Goal: Task Accomplishment & Management: Complete application form

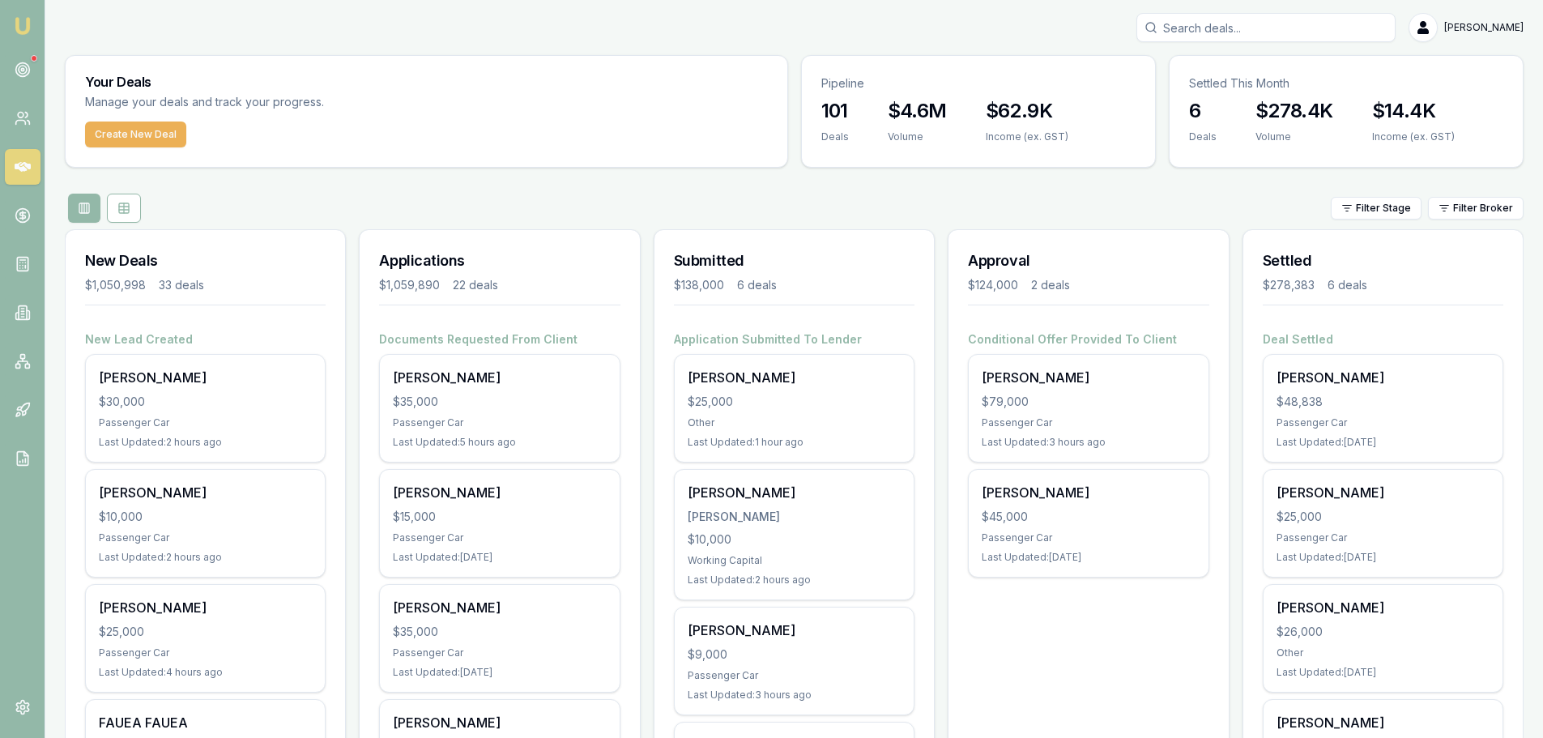
click at [380, 203] on div "Filter Stage Filter Broker" at bounding box center [794, 208] width 1459 height 29
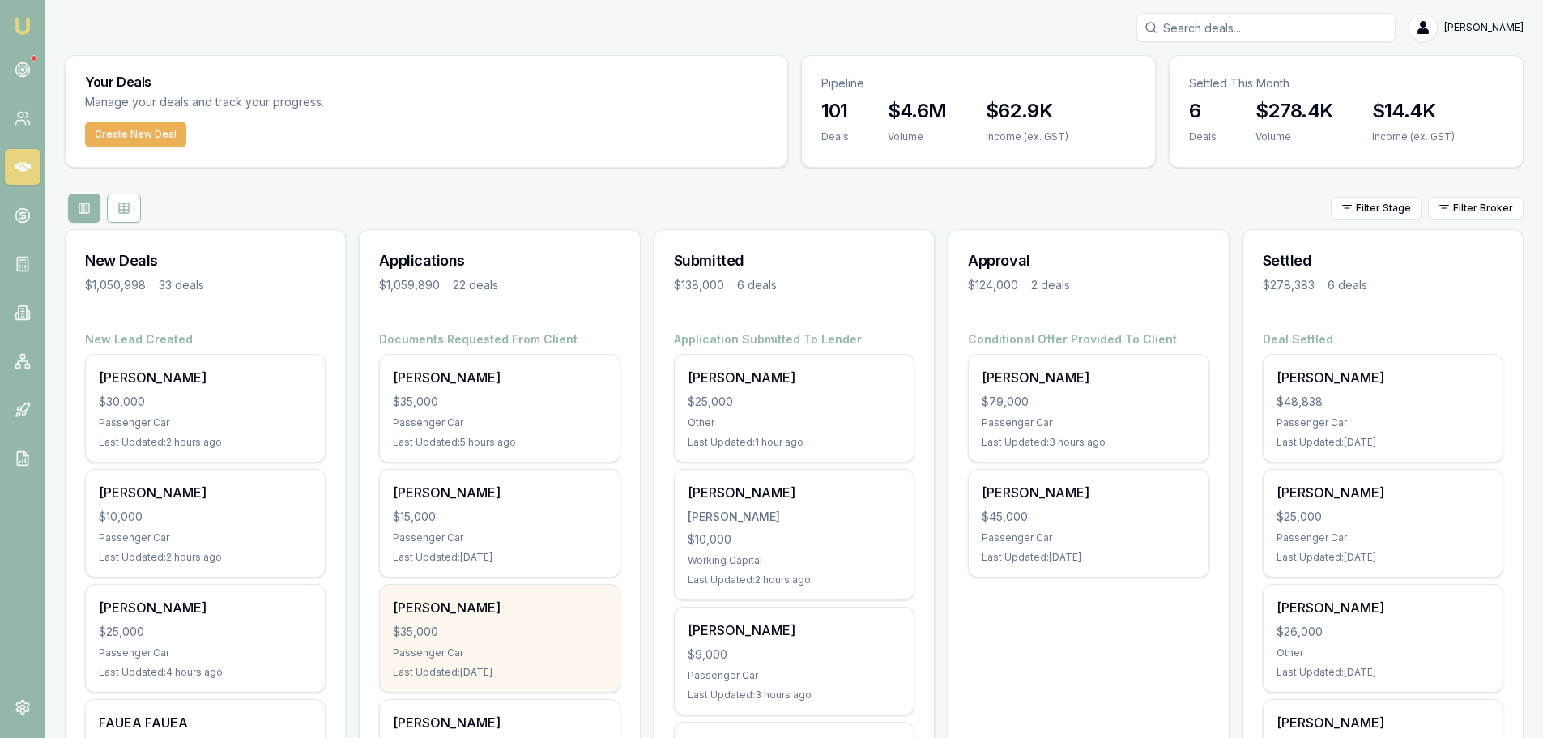
click at [504, 629] on div "$35,000" at bounding box center [499, 632] width 213 height 16
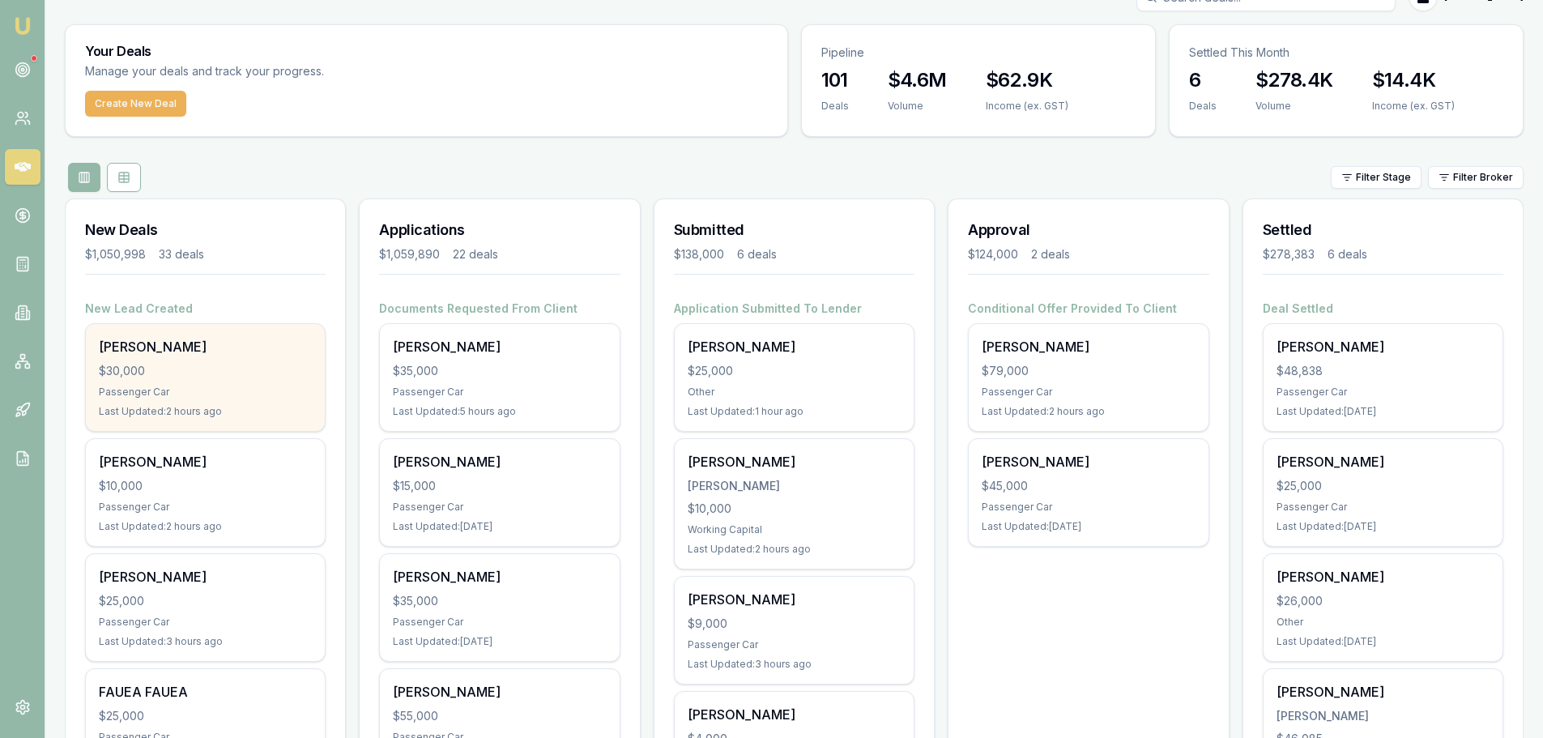
scroll to position [81, 0]
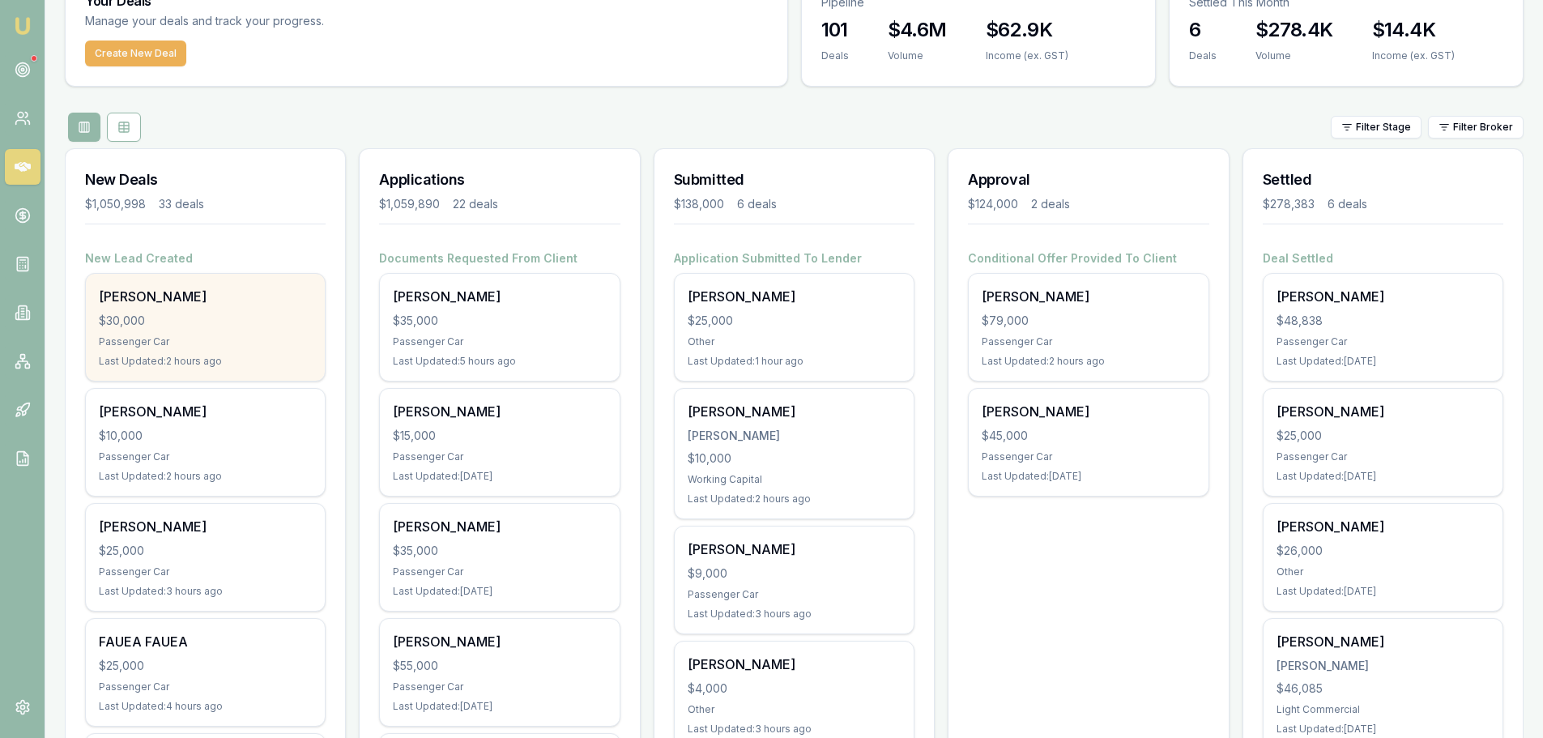
click at [161, 289] on div "[PERSON_NAME]" at bounding box center [205, 296] width 213 height 19
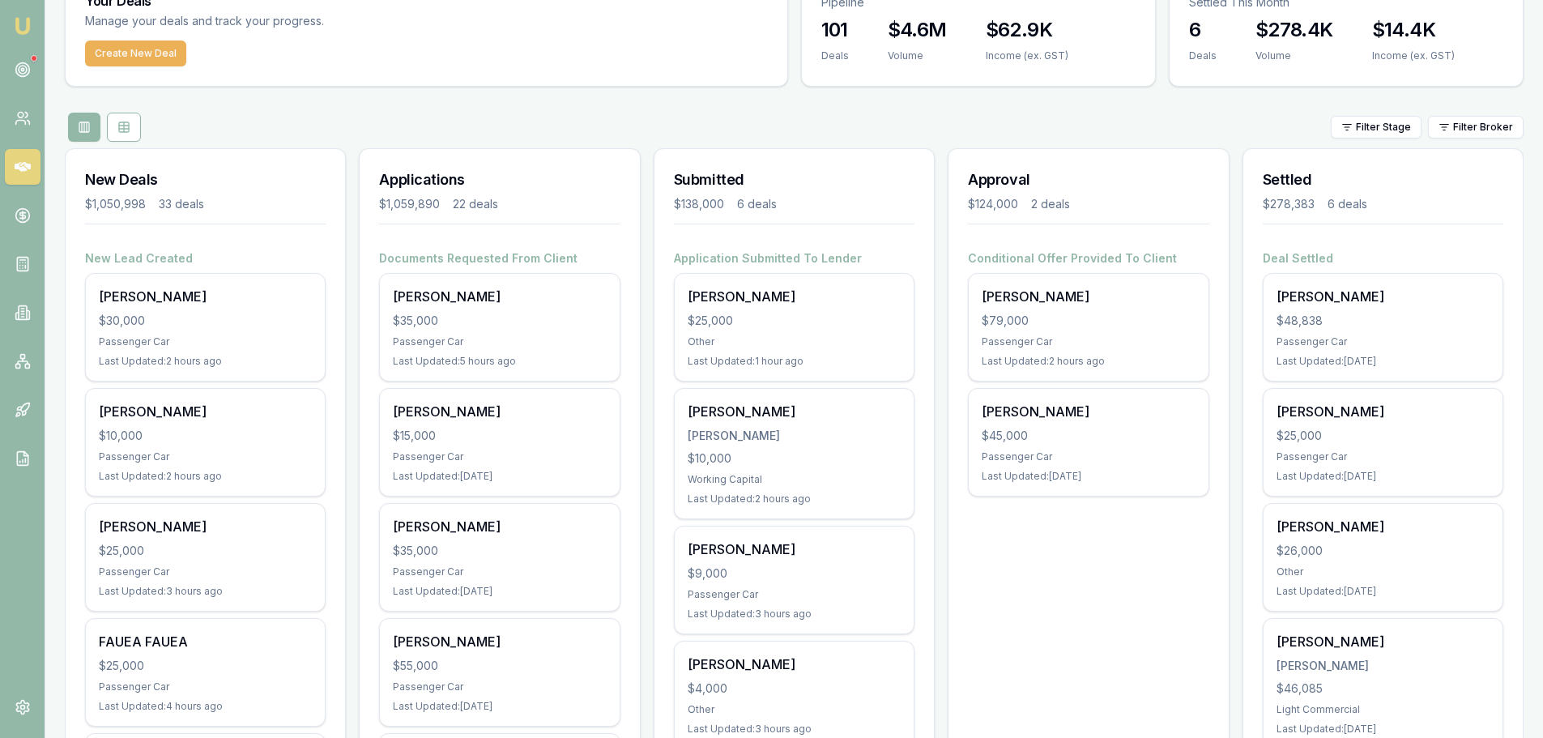
click at [165, 58] on button "Create New Deal" at bounding box center [135, 54] width 101 height 26
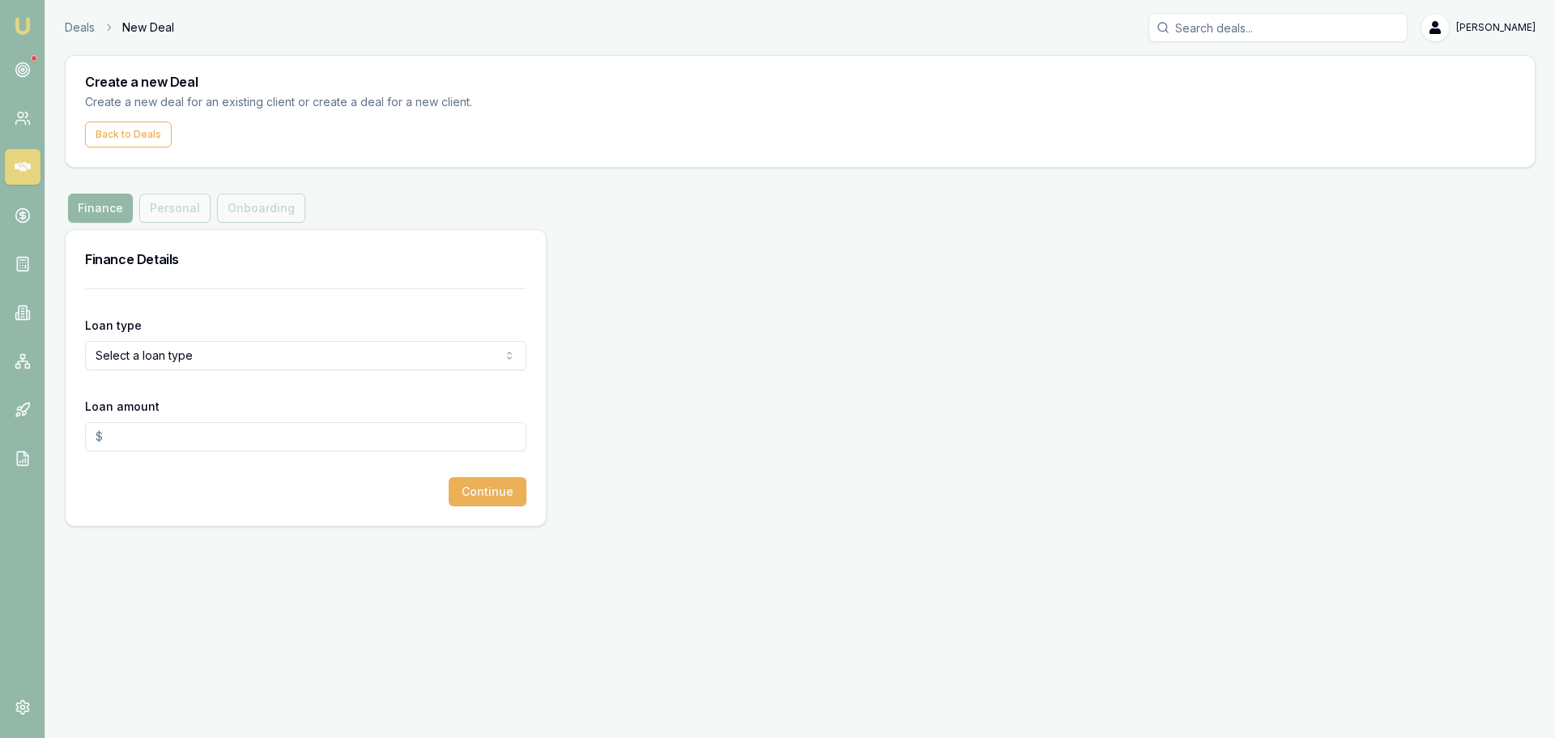
click at [205, 356] on html "Emu Broker Deals New Deal Erin Shield Toggle Menu Create a new Deal Create a ne…" at bounding box center [777, 369] width 1555 height 738
select select "CONSUMER_ASSET"
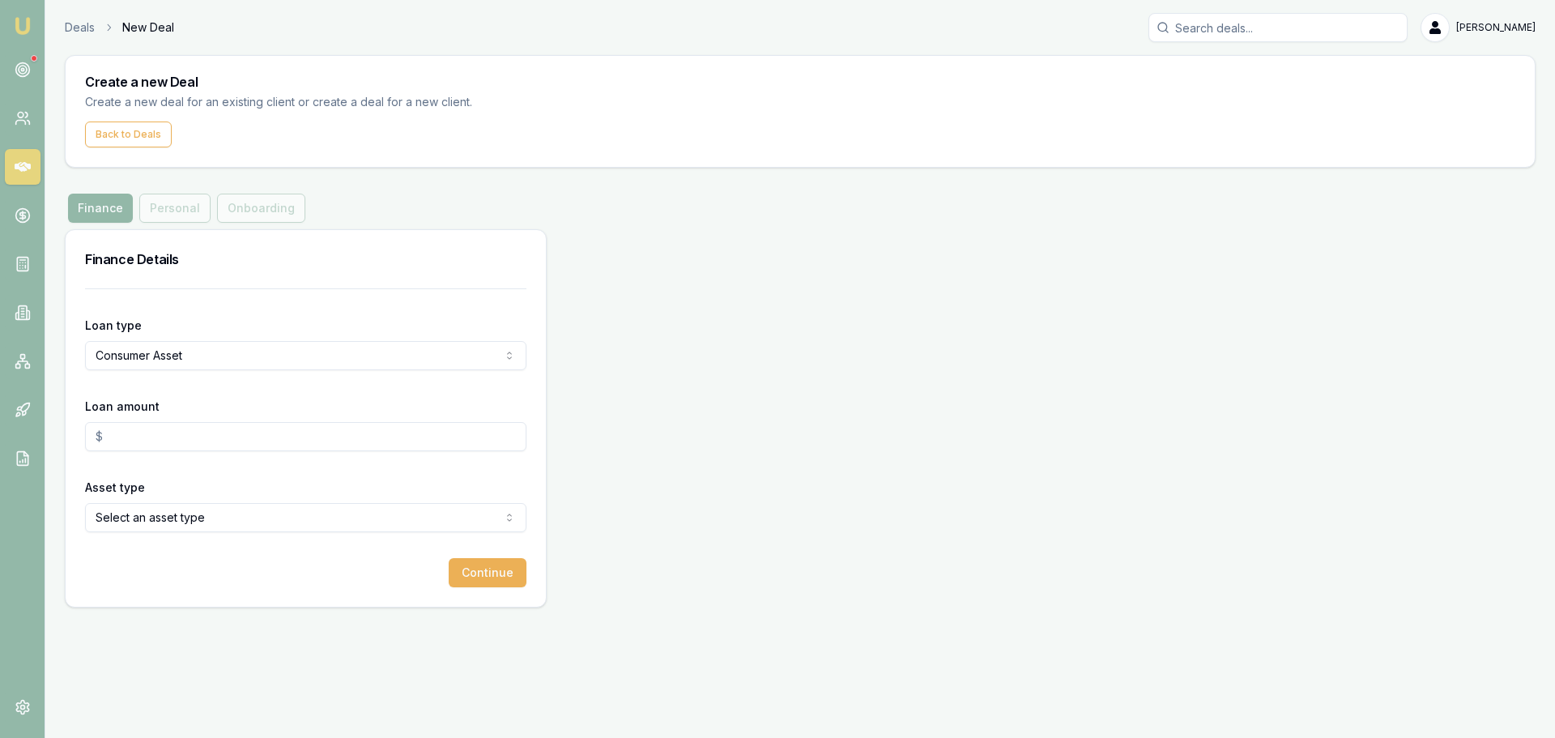
click at [182, 443] on input "Loan amount" at bounding box center [306, 436] width 442 height 29
type input "$0.00"
click at [15, 174] on icon at bounding box center [23, 167] width 16 height 16
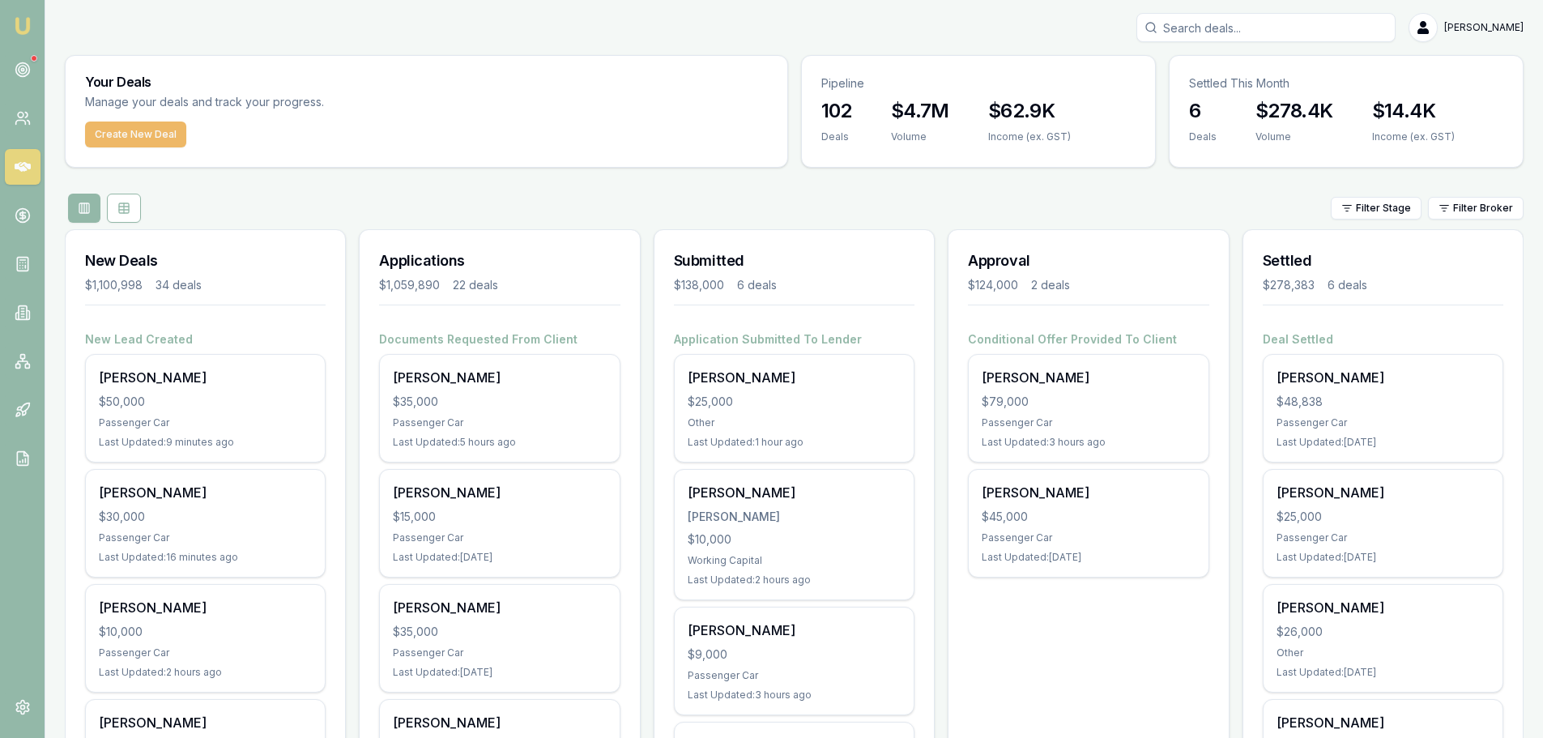
click at [148, 137] on button "Create New Deal" at bounding box center [135, 135] width 101 height 26
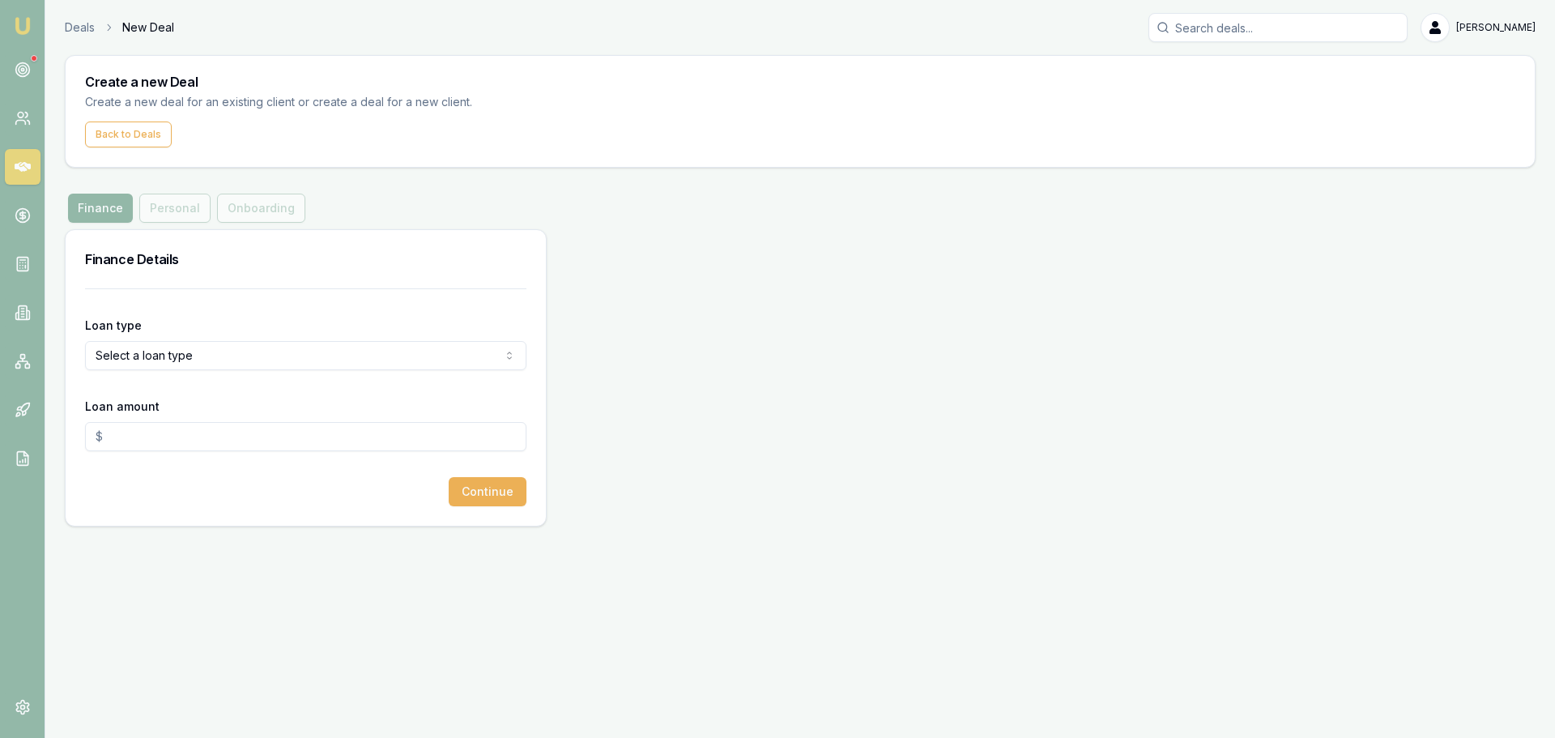
click at [369, 209] on div "Finance Personal Onboarding" at bounding box center [800, 208] width 1471 height 29
click at [326, 354] on html "Emu Broker Deals New Deal Erin Shield Toggle Menu Create a new Deal Create a ne…" at bounding box center [777, 369] width 1555 height 738
select select "CONSUMER_ASSET"
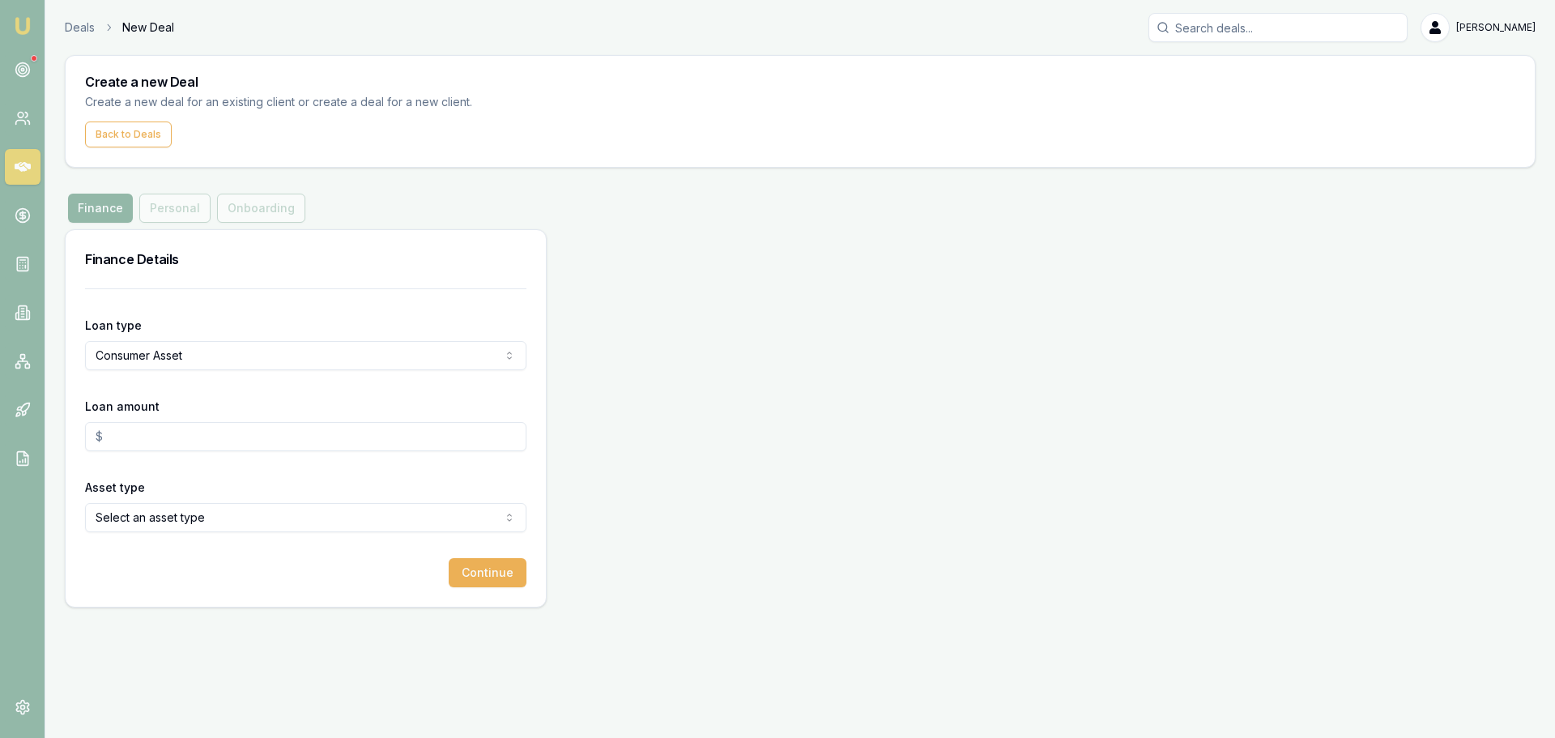
click at [218, 435] on input "Loan amount" at bounding box center [306, 436] width 442 height 29
type input "$25,000.00"
click at [361, 222] on div "Create a new Deal Create a new deal for an existing client or create a deal for…" at bounding box center [800, 331] width 1471 height 553
click at [209, 518] on html "Emu Broker Deals New Deal Erin Shield Toggle Menu Create a new Deal Create a ne…" at bounding box center [777, 369] width 1555 height 738
click at [505, 574] on button "Continue" at bounding box center [488, 572] width 78 height 29
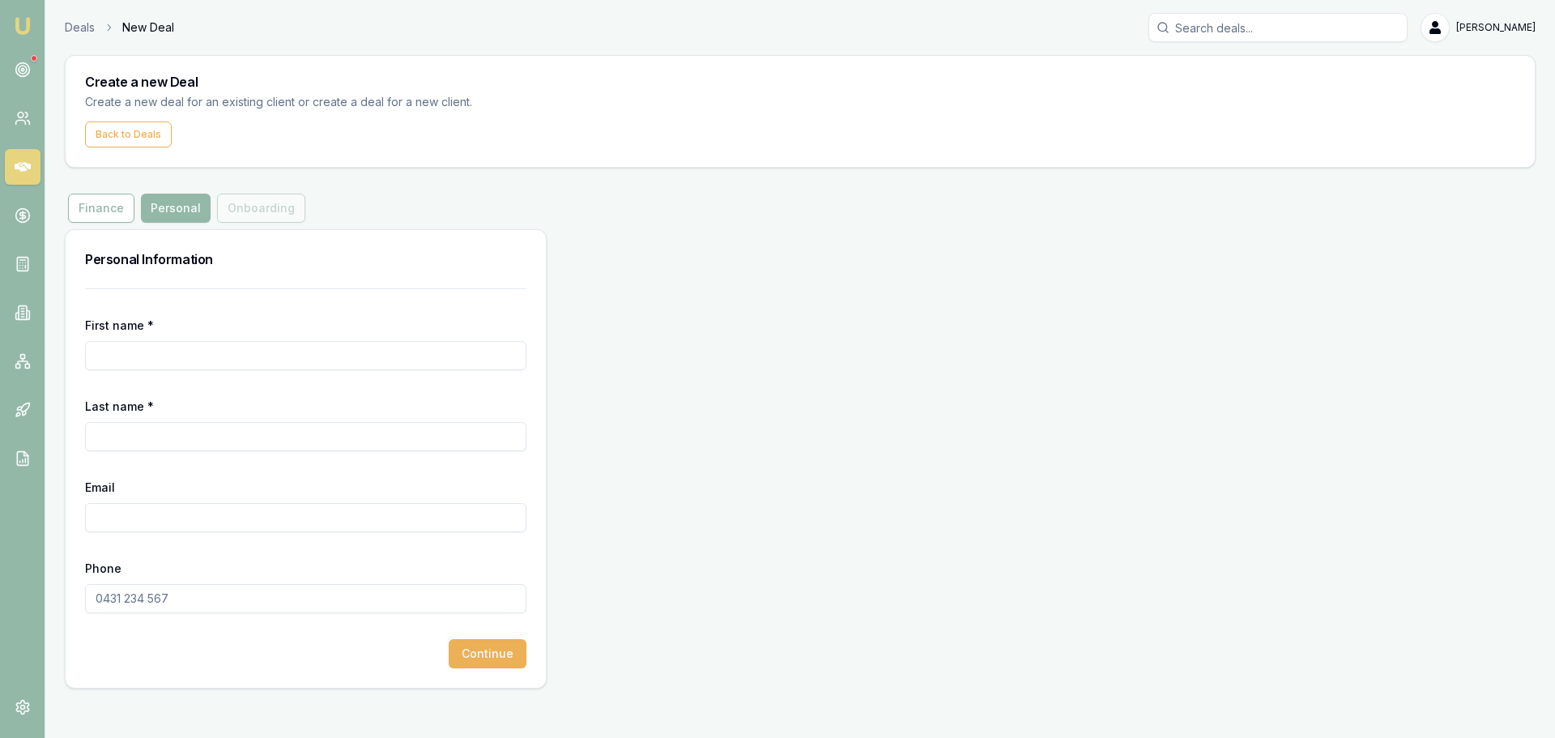
click at [275, 365] on input "First name *" at bounding box center [306, 355] width 442 height 29
type input "DANIEL"
type input "AFUALO"
click at [233, 594] on input "Phone" at bounding box center [306, 598] width 442 height 29
type input "0415 590 730"
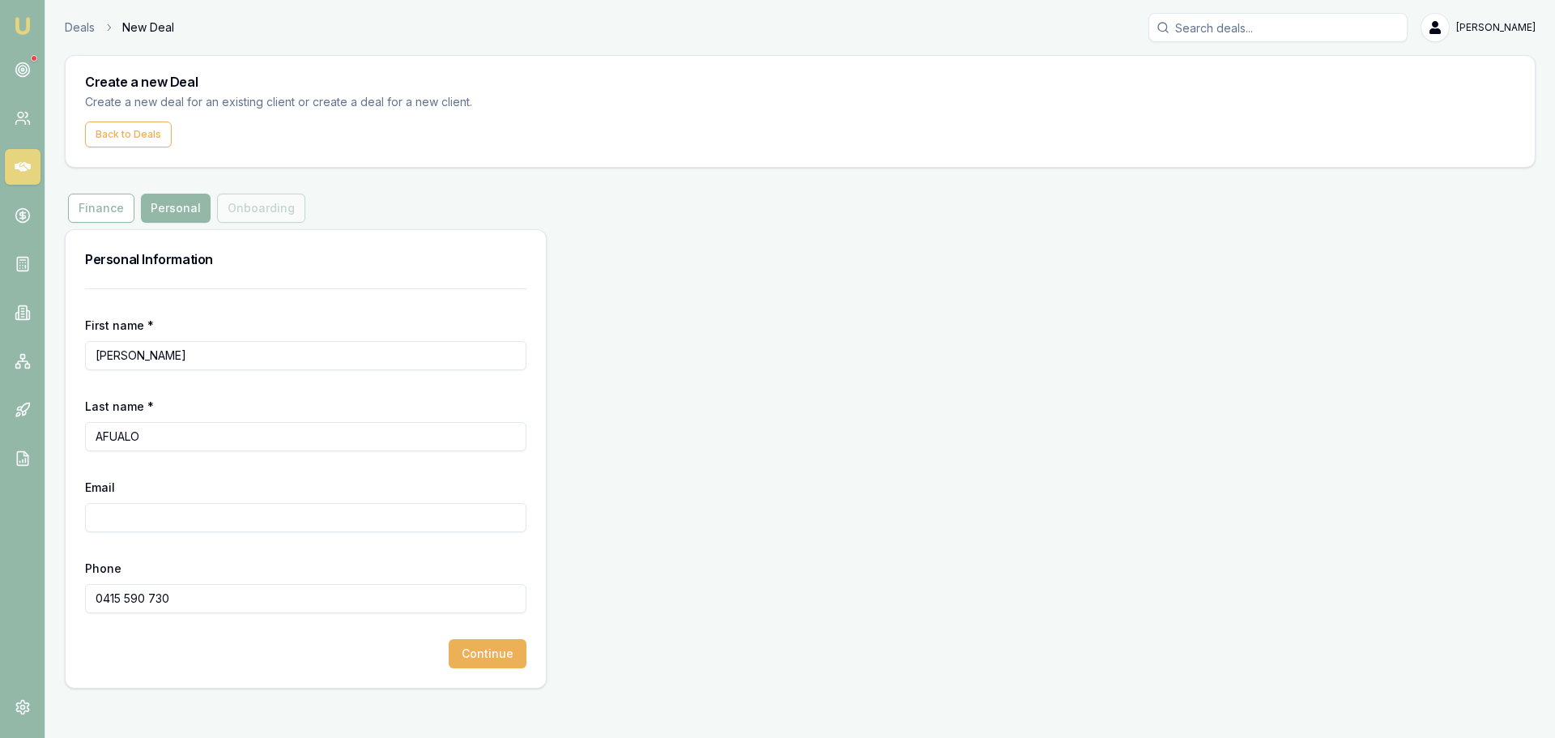
click at [335, 519] on input "Email" at bounding box center [306, 517] width 442 height 29
type input "danielafualo20@gmail.com"
click at [498, 662] on button "Continue" at bounding box center [488, 653] width 78 height 29
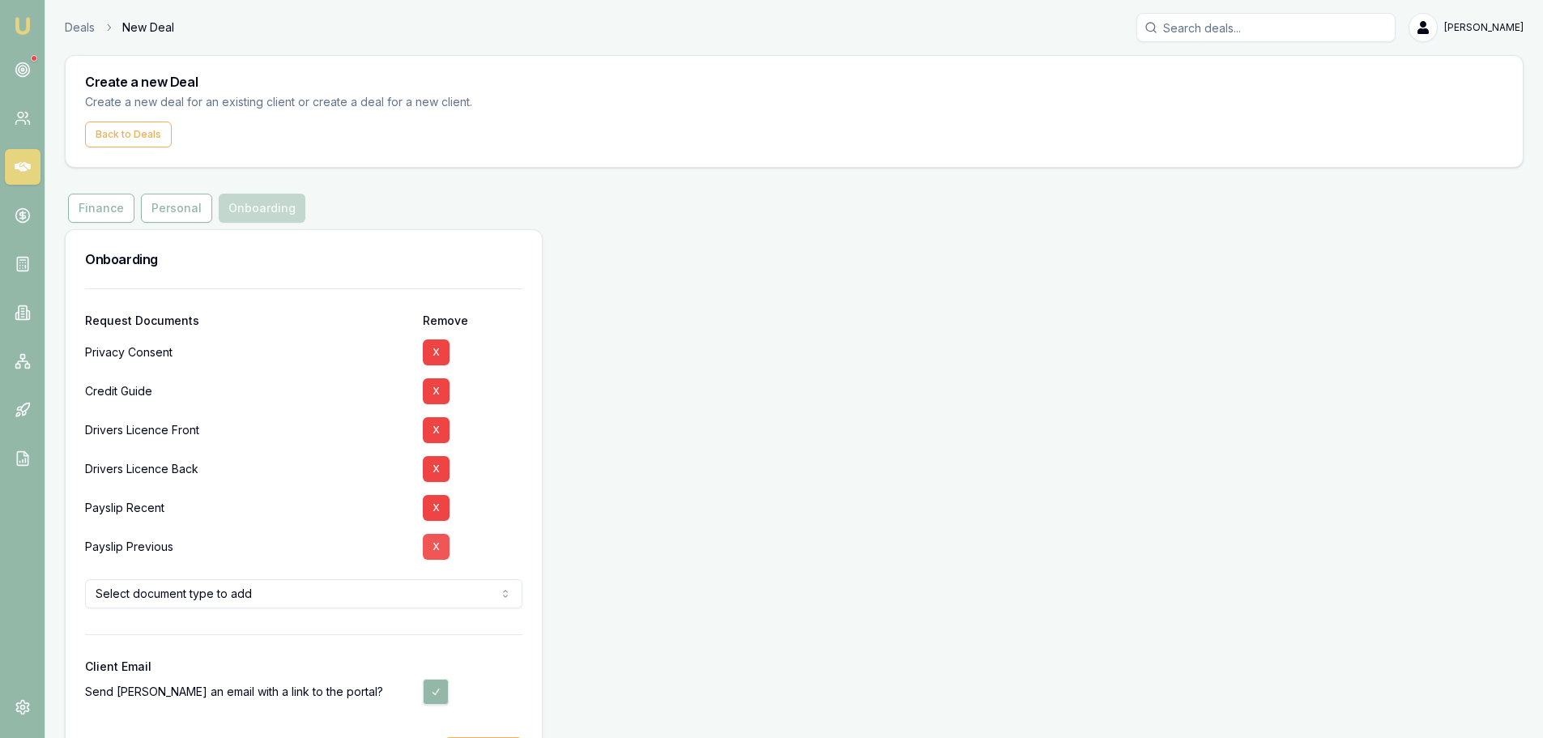
click at [436, 505] on button "X" at bounding box center [436, 508] width 27 height 26
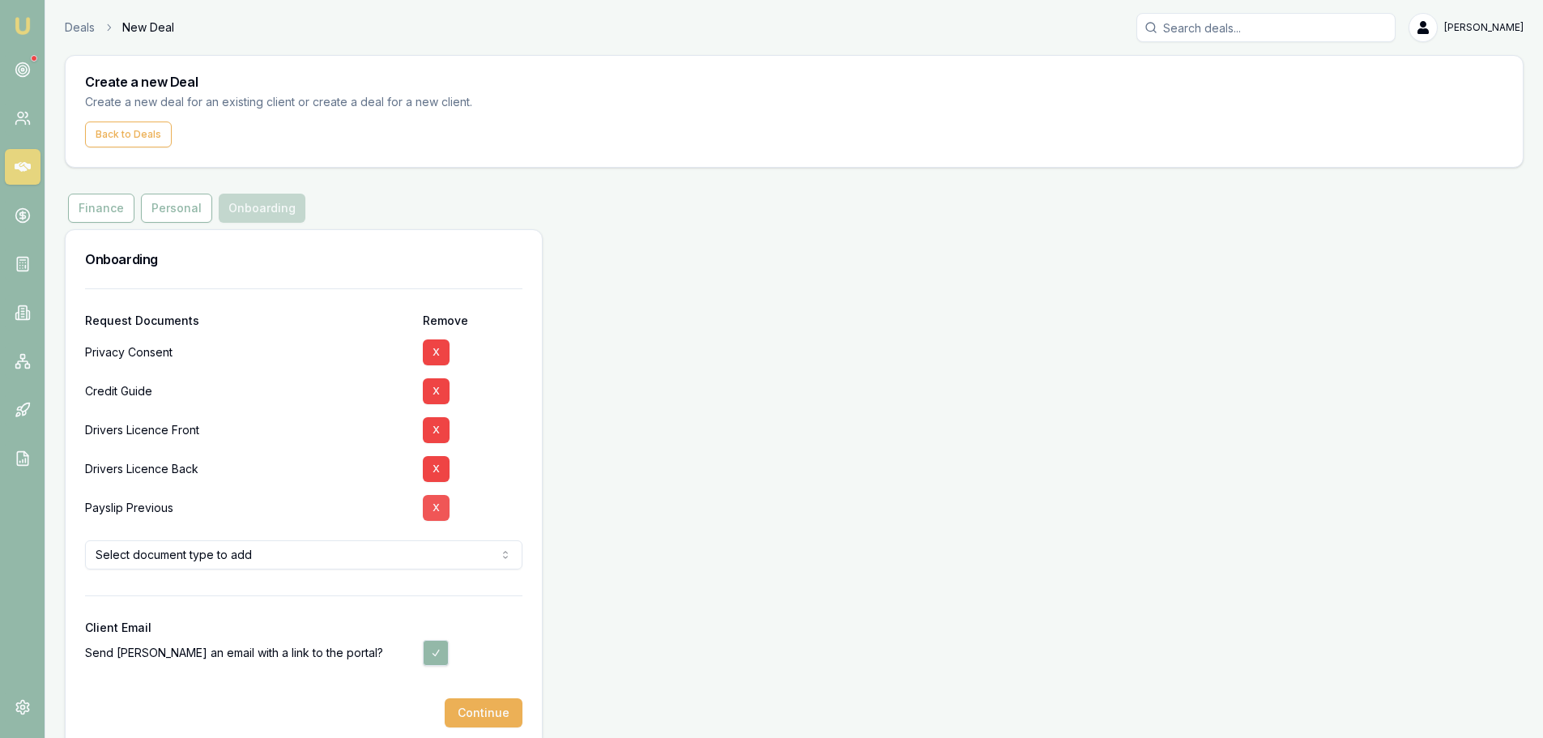
click at [437, 509] on button "X" at bounding box center [436, 508] width 27 height 26
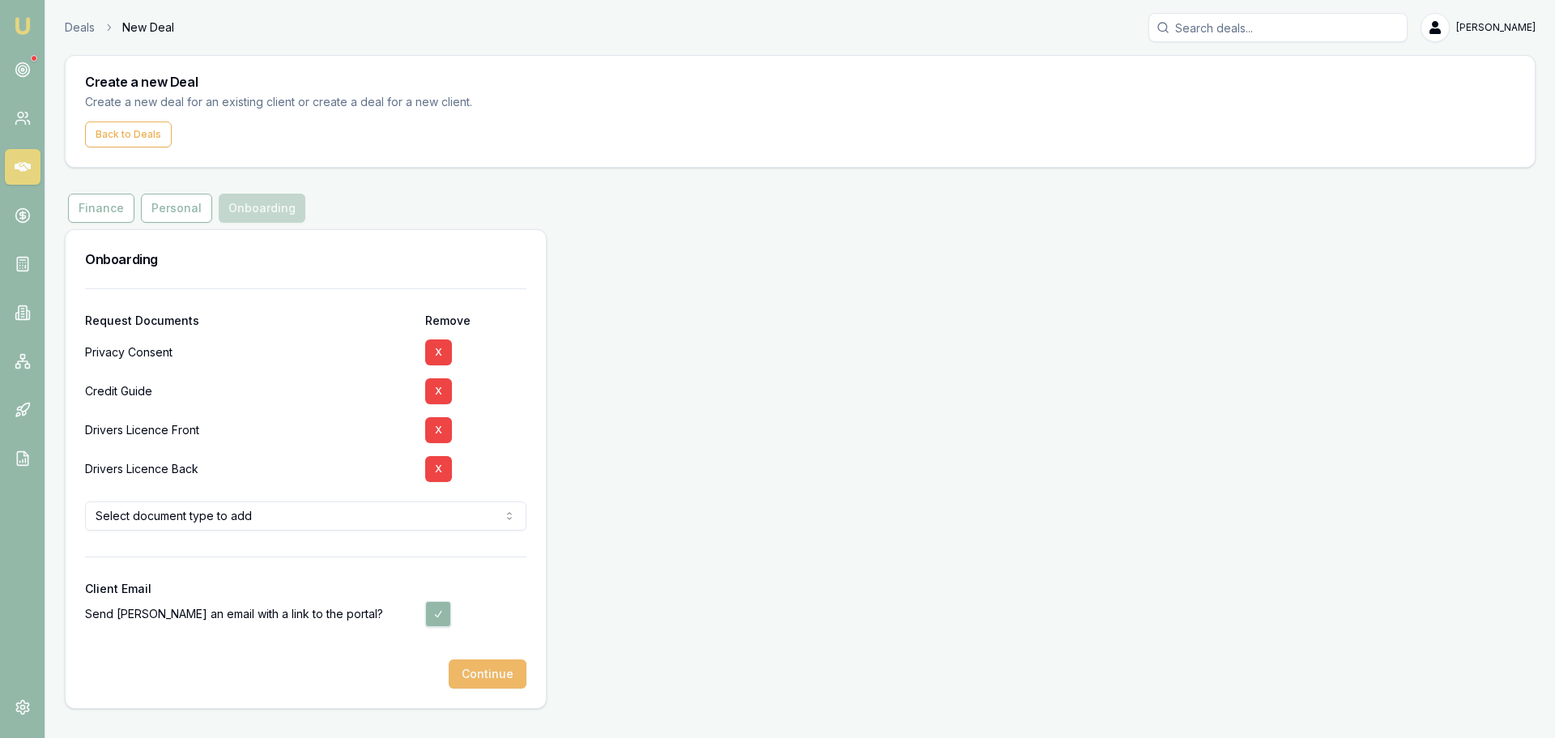
click at [481, 677] on button "Continue" at bounding box center [488, 673] width 78 height 29
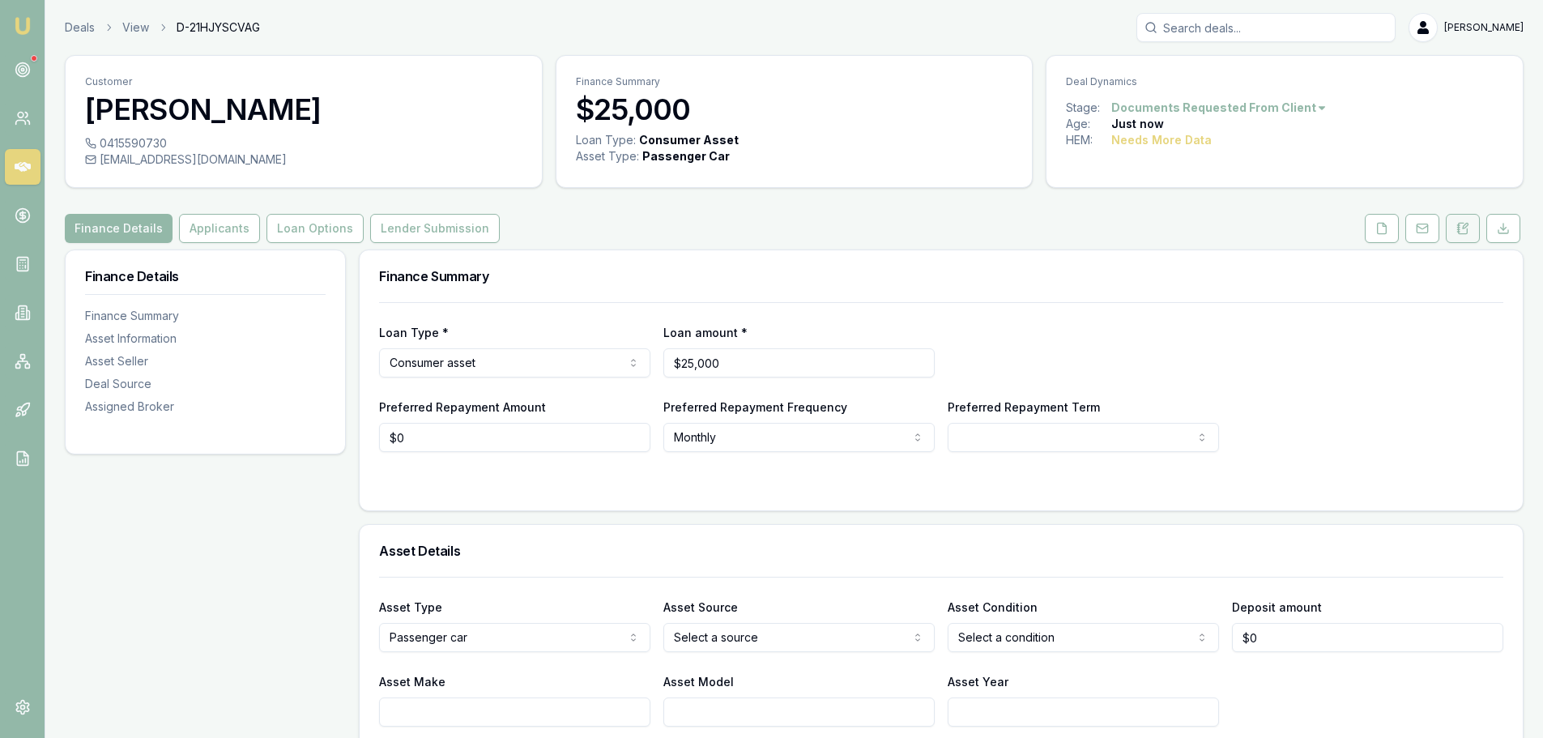
click at [1466, 229] on icon at bounding box center [1463, 228] width 13 height 13
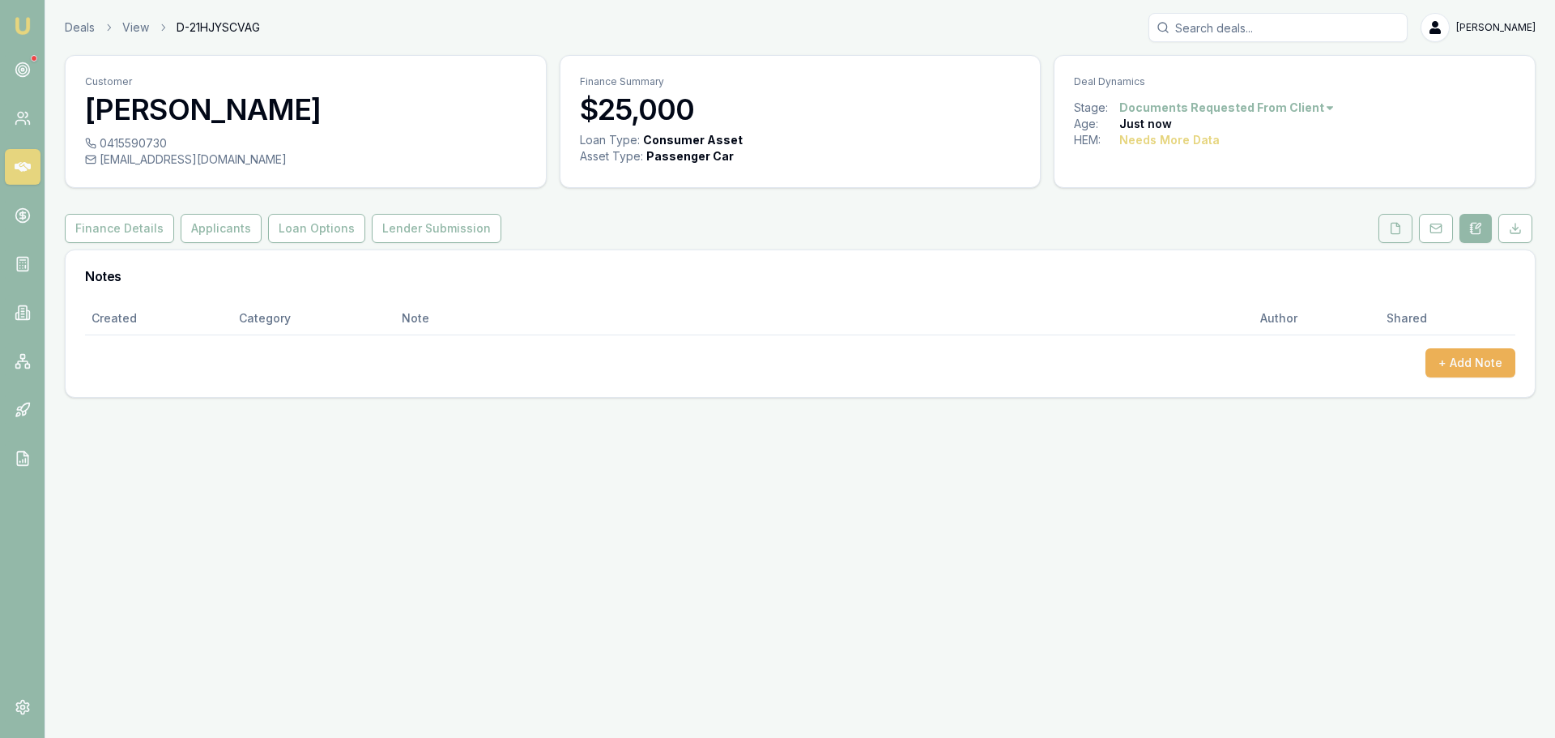
click at [1397, 223] on polyline at bounding box center [1398, 224] width 3 height 3
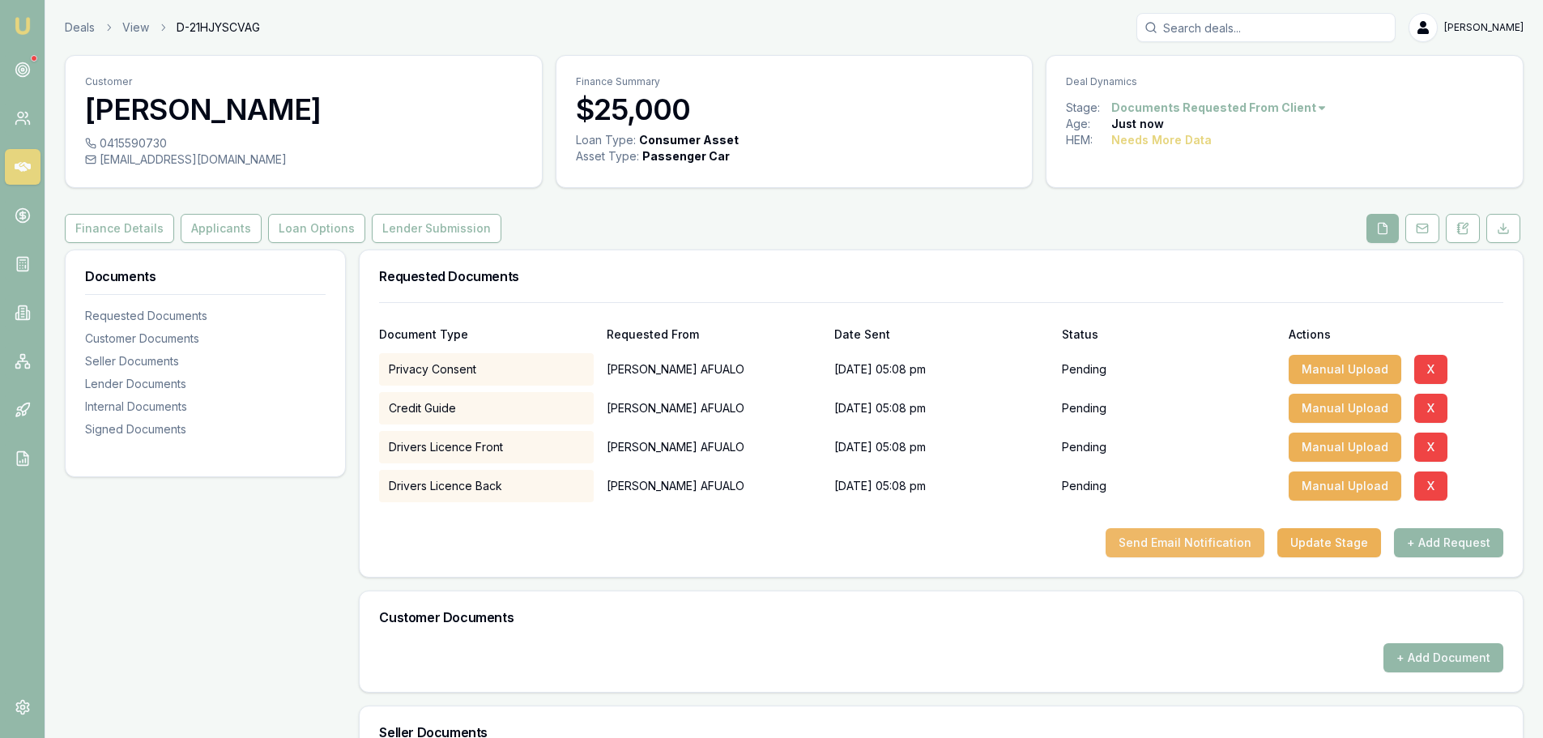
click at [1209, 529] on button "Send Email Notification" at bounding box center [1185, 542] width 159 height 29
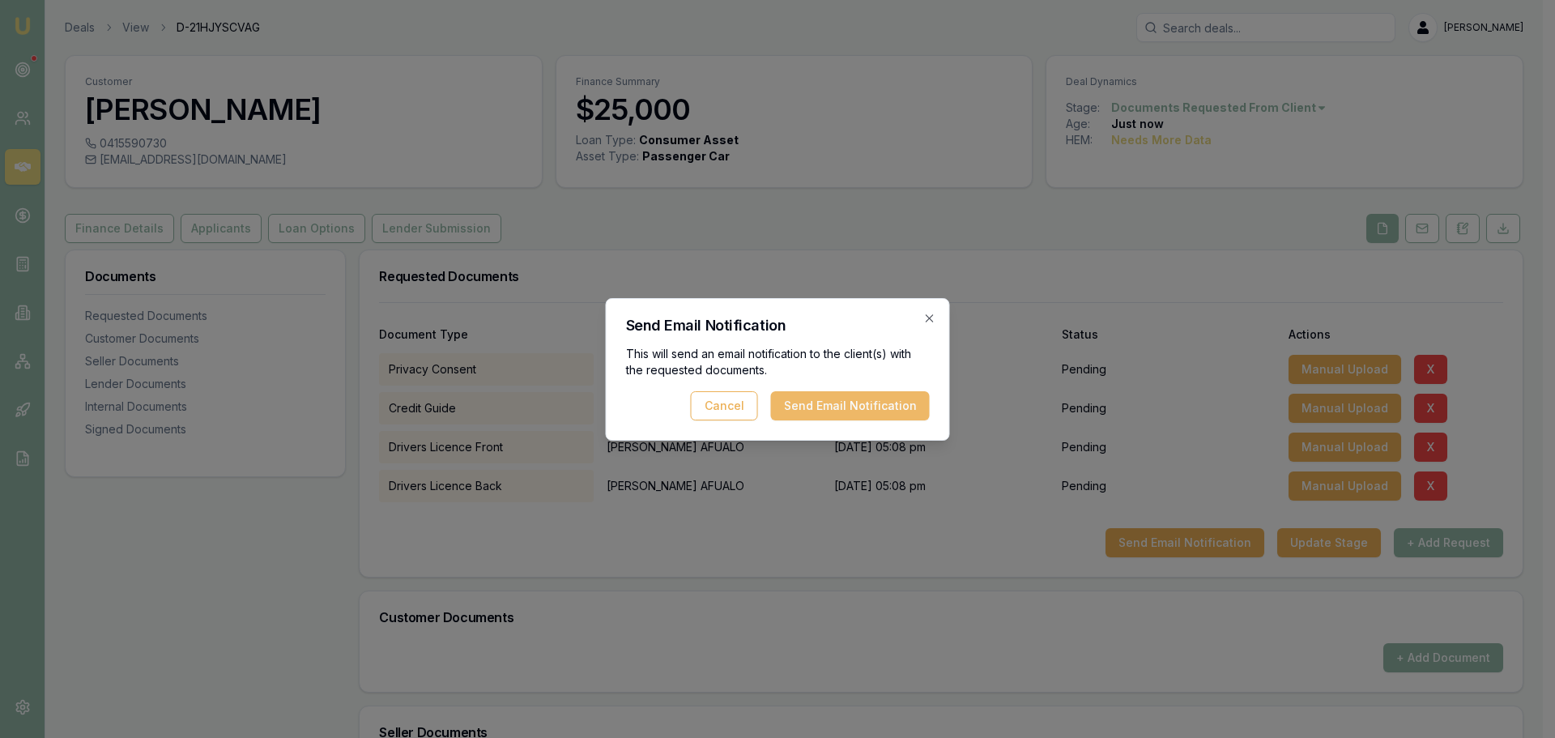
click at [865, 410] on button "Send Email Notification" at bounding box center [850, 405] width 159 height 29
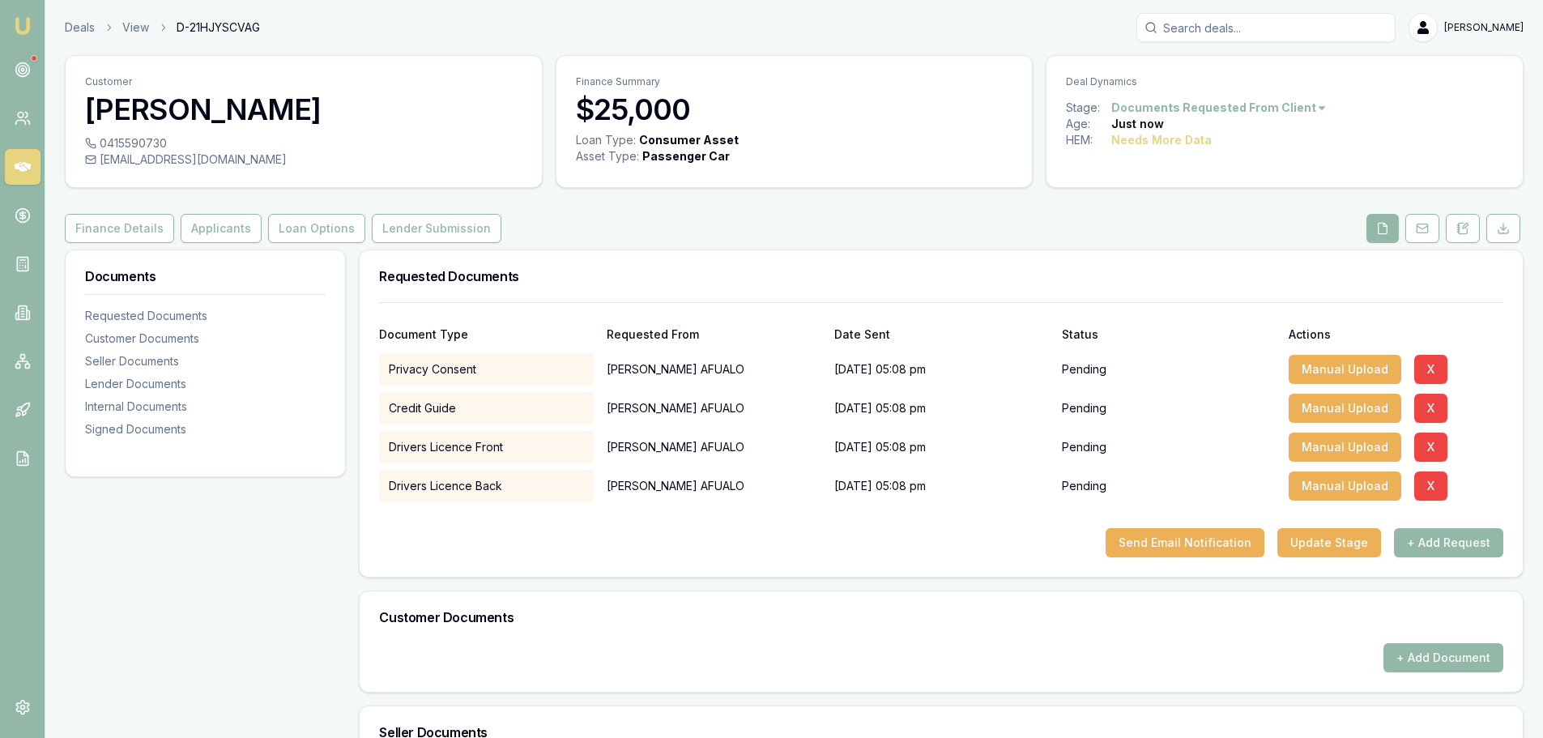
click at [791, 218] on div "Finance Details Applicants Loan Options Lender Submission" at bounding box center [794, 228] width 1459 height 29
click at [26, 169] on icon at bounding box center [23, 167] width 16 height 10
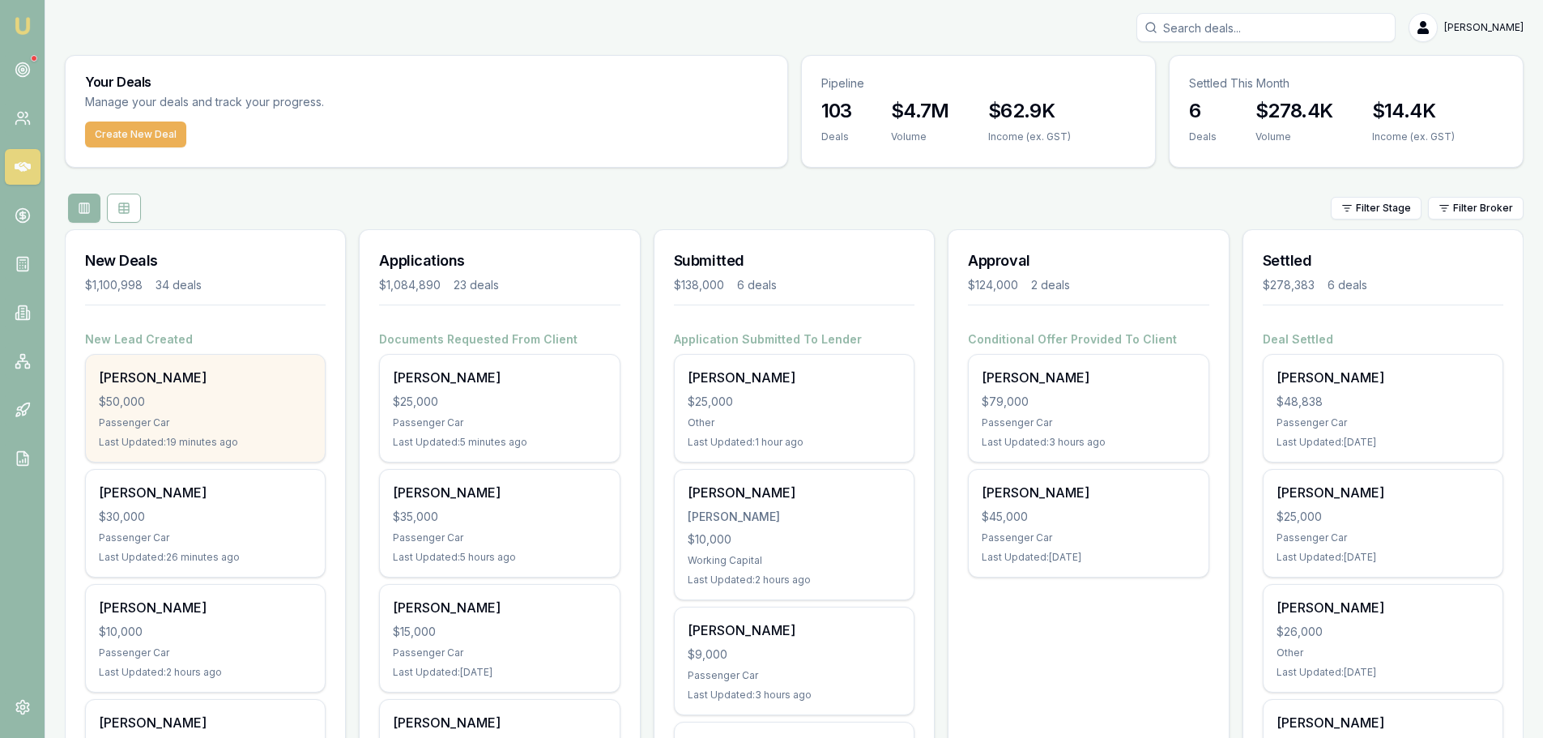
click at [241, 420] on div "Passenger Car" at bounding box center [205, 422] width 213 height 13
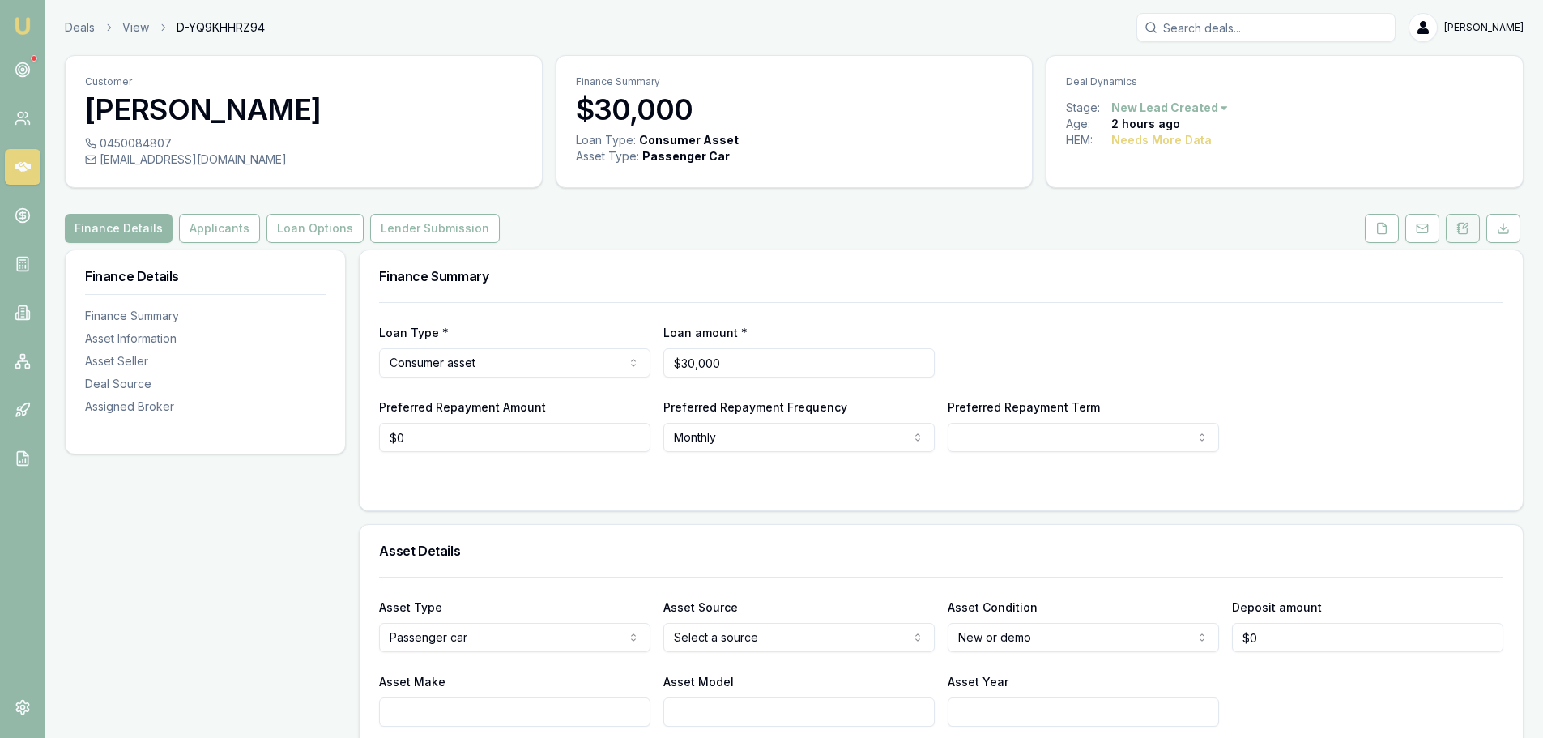
click at [1463, 227] on icon at bounding box center [1465, 226] width 5 height 5
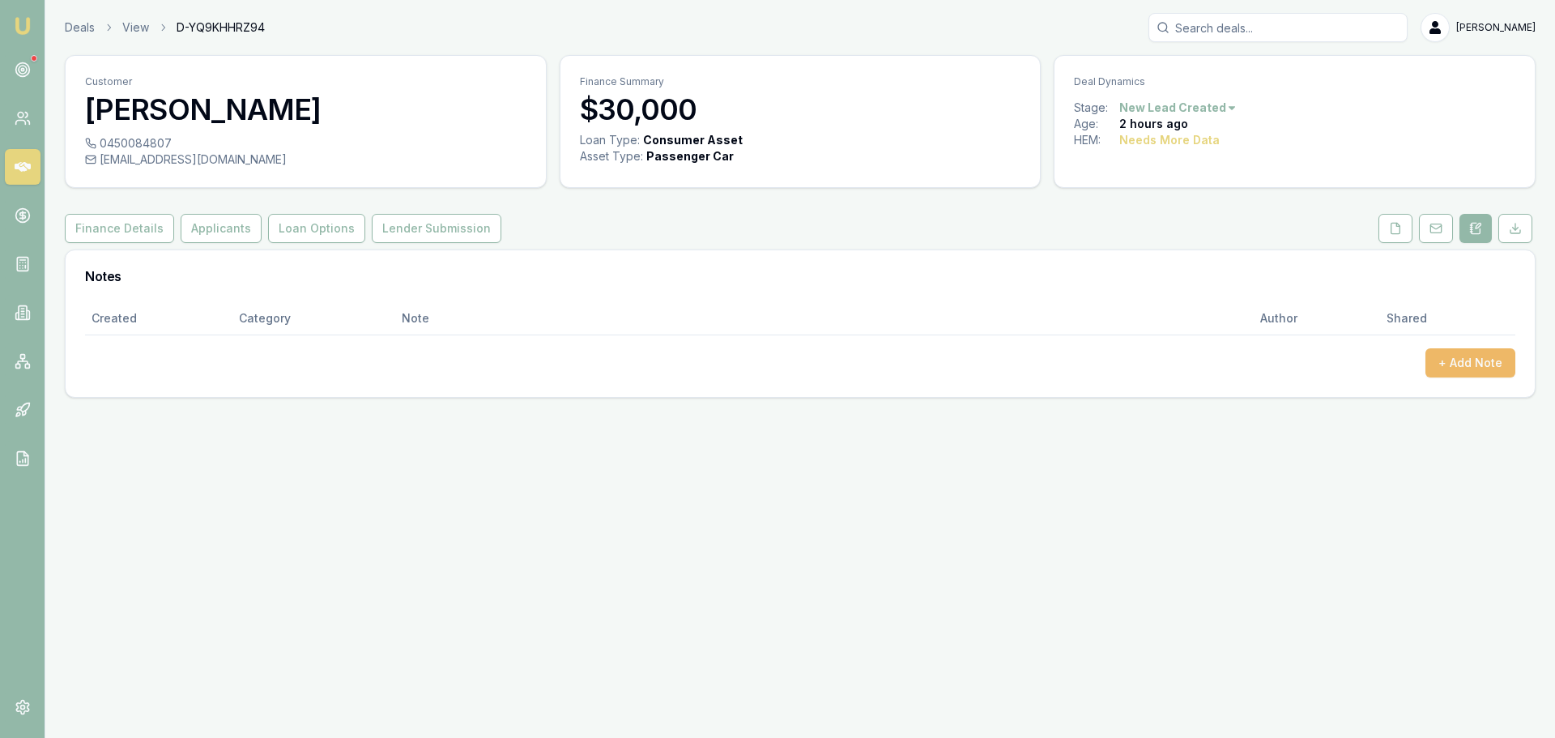
click at [1461, 363] on button "+ Add Note" at bounding box center [1471, 362] width 90 height 29
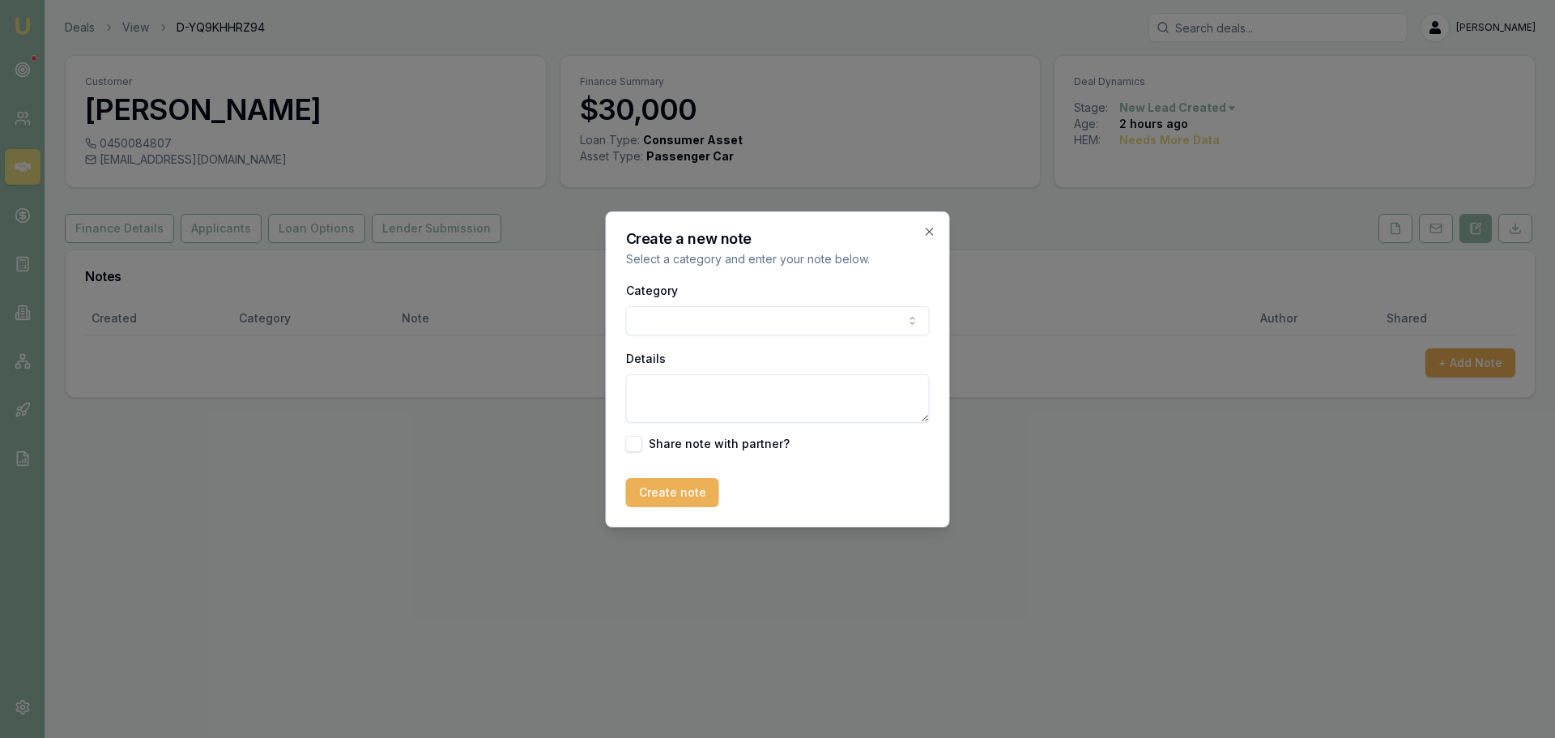
click at [743, 317] on body "Emu Broker Deals View D-YQ9KHHRZ94 Erin Shield Toggle Menu Customer Tariqul Eza…" at bounding box center [777, 369] width 1555 height 738
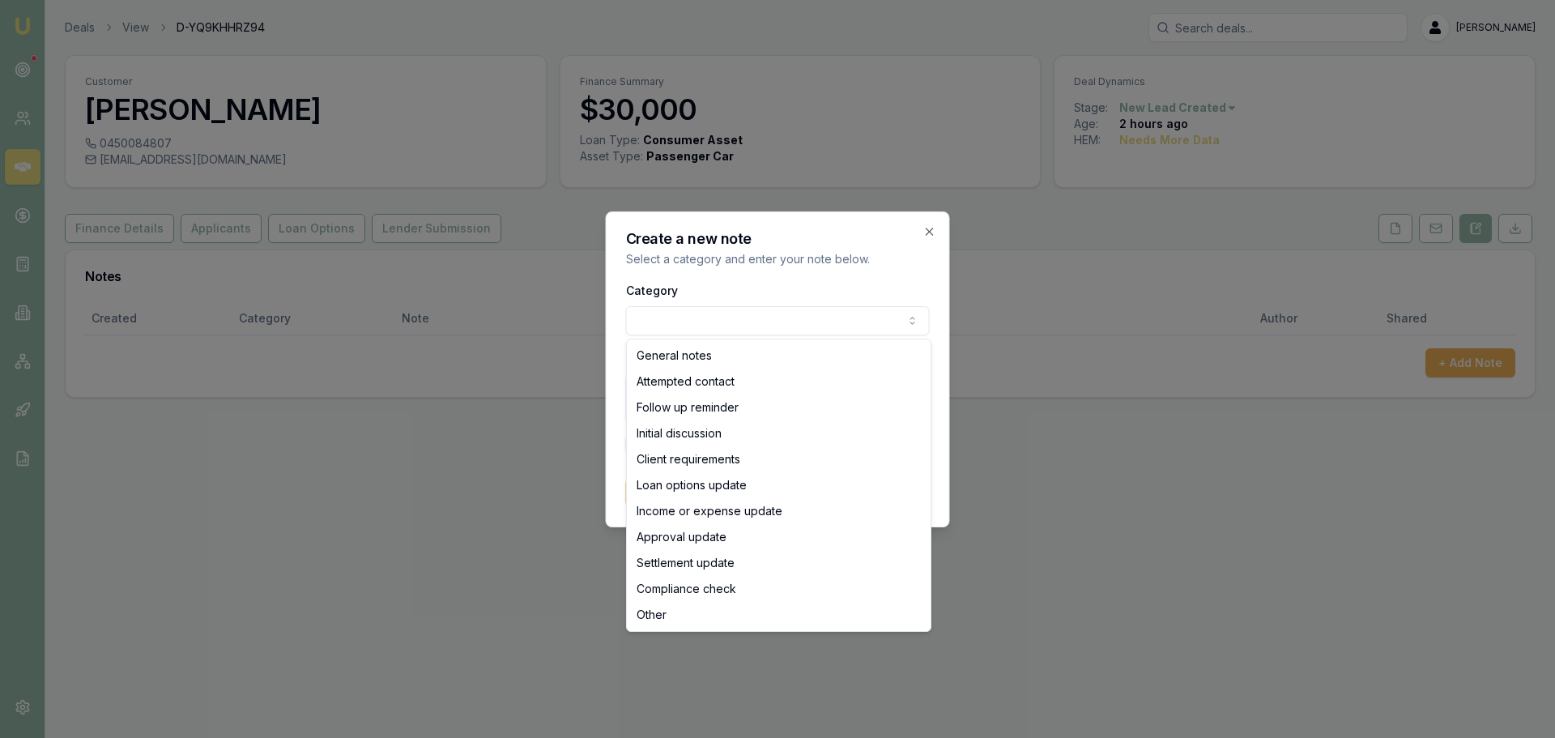
select select "ATTEMPTED_CONTACT"
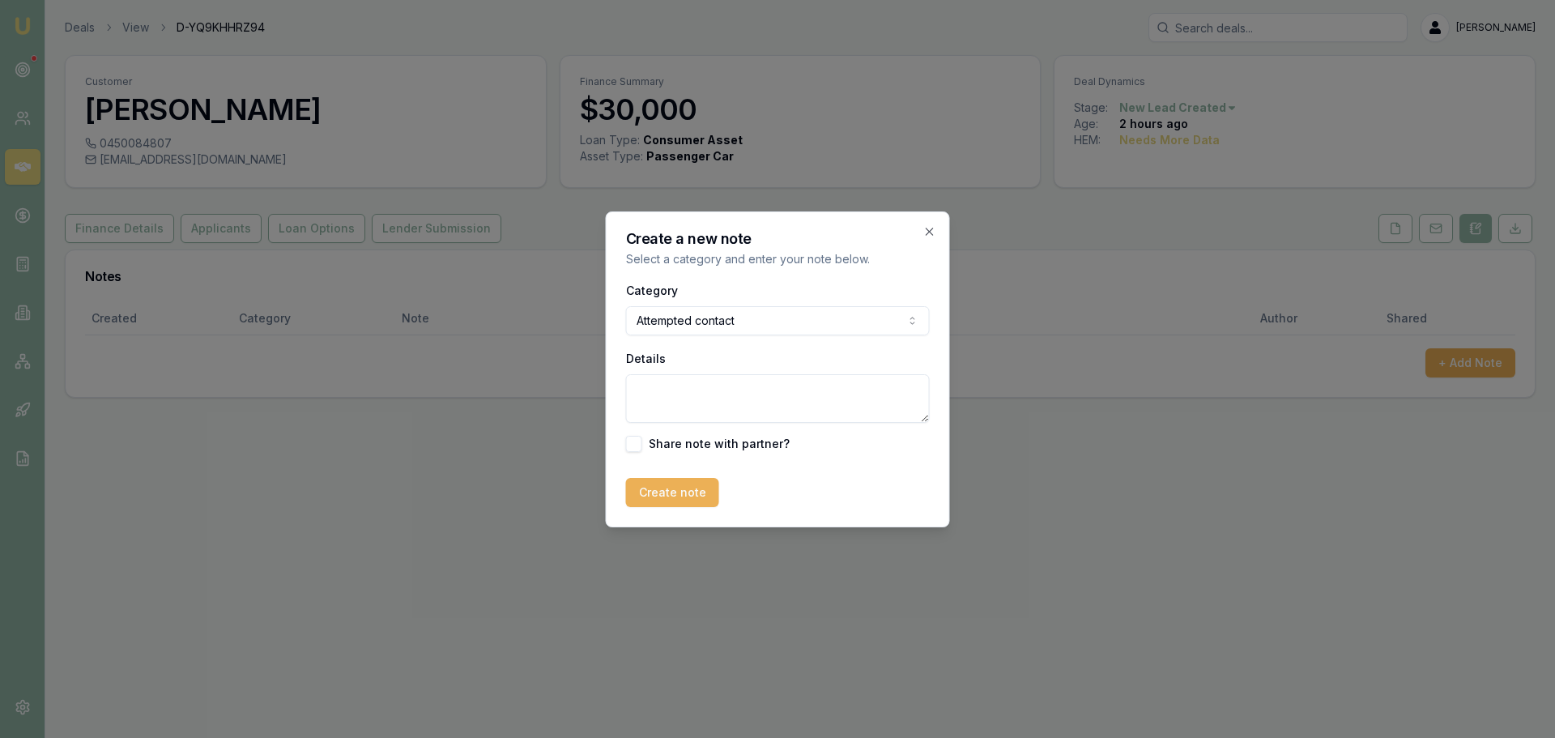
click at [715, 387] on textarea "Details" at bounding box center [778, 398] width 304 height 49
type textarea "sent intro text"
click at [677, 495] on button "Create note" at bounding box center [672, 492] width 93 height 29
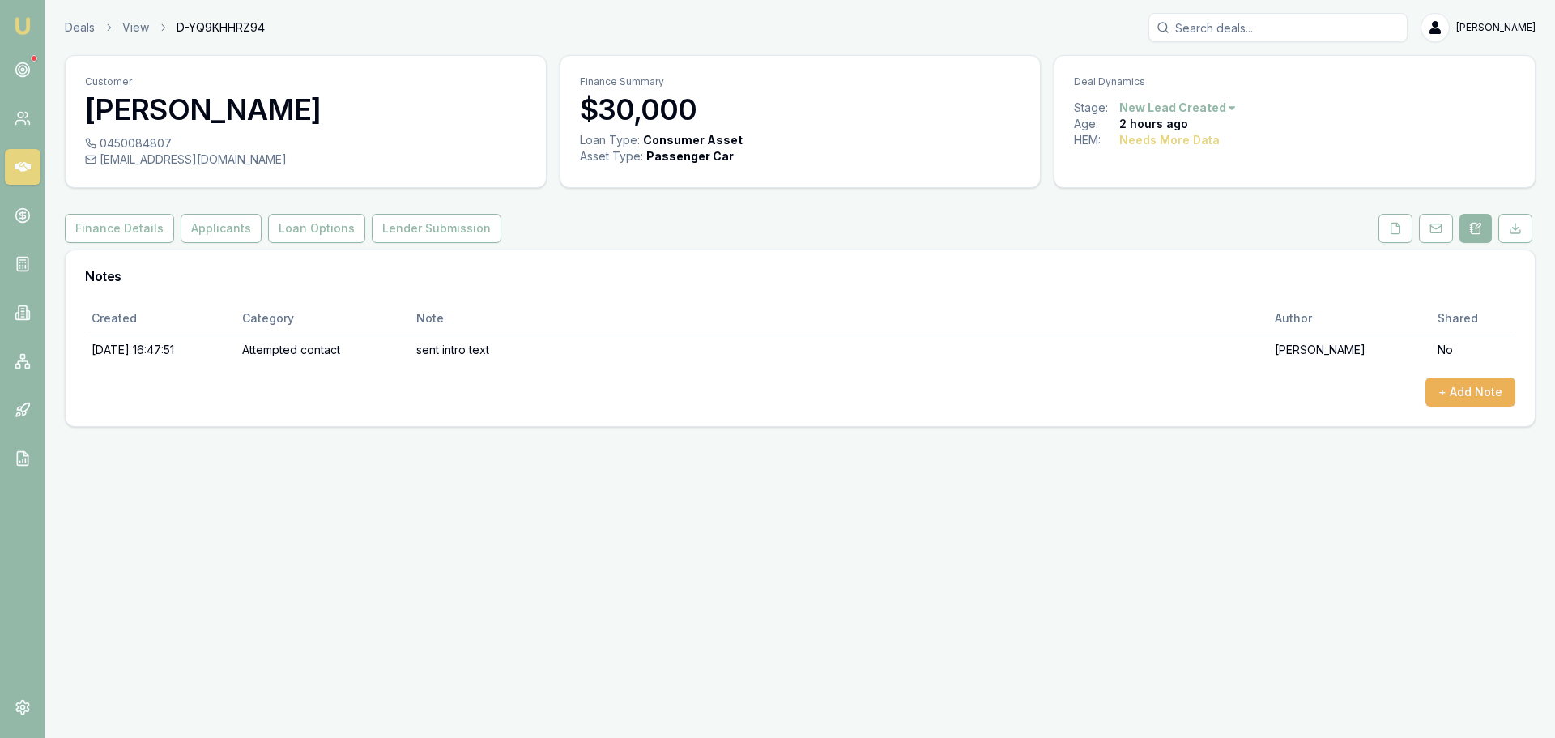
drag, startPoint x: 1239, startPoint y: 31, endPoint x: 1252, endPoint y: 39, distance: 16.0
click at [1241, 31] on input "Search deals" at bounding box center [1278, 27] width 259 height 29
type input "0419869477"
click at [1083, 31] on div "Deals View D-YQ9KHHRZ94 0419869477 Peter Klitscher 0419869477 sundowner1959@gma…" at bounding box center [800, 27] width 1471 height 29
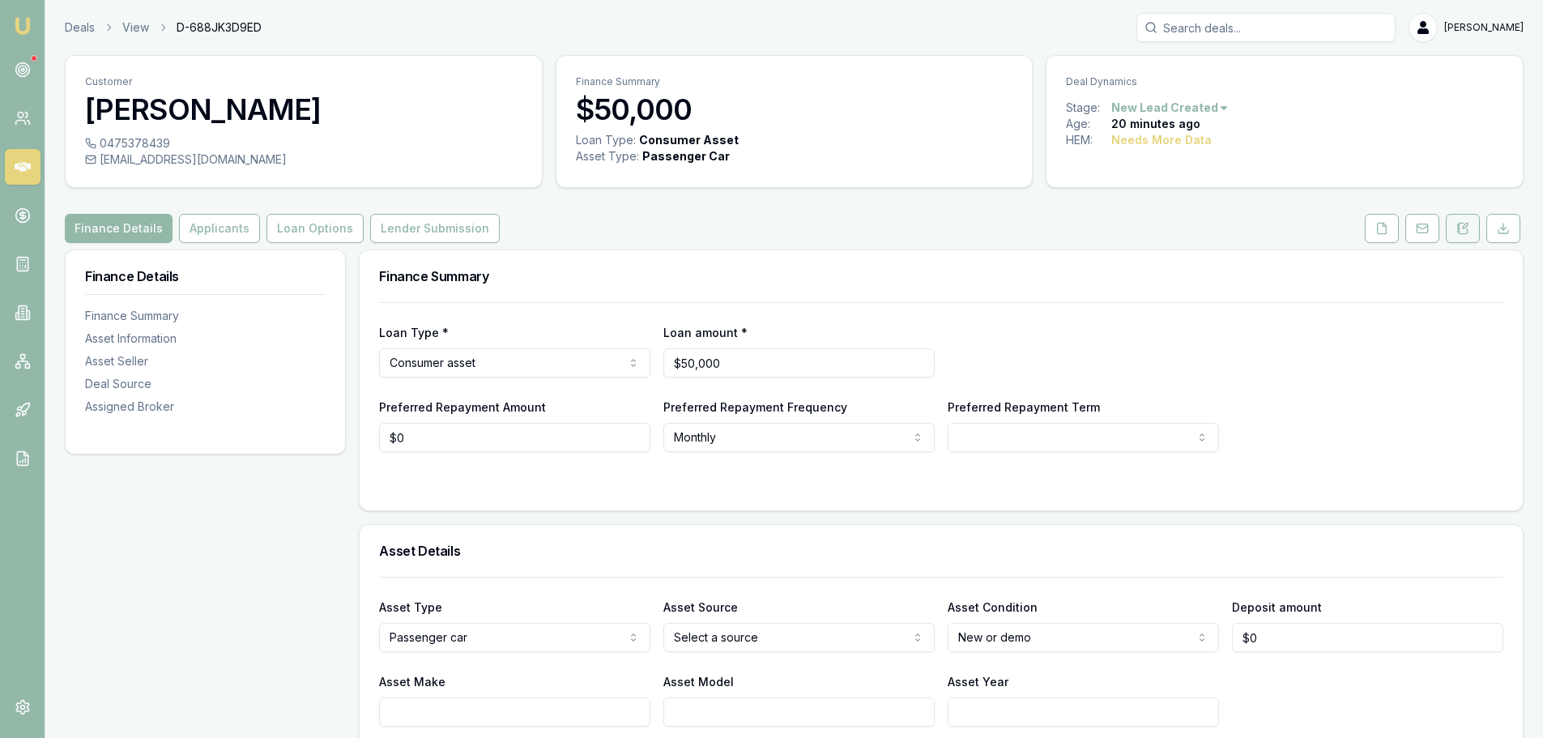
click at [1452, 230] on button at bounding box center [1463, 228] width 34 height 29
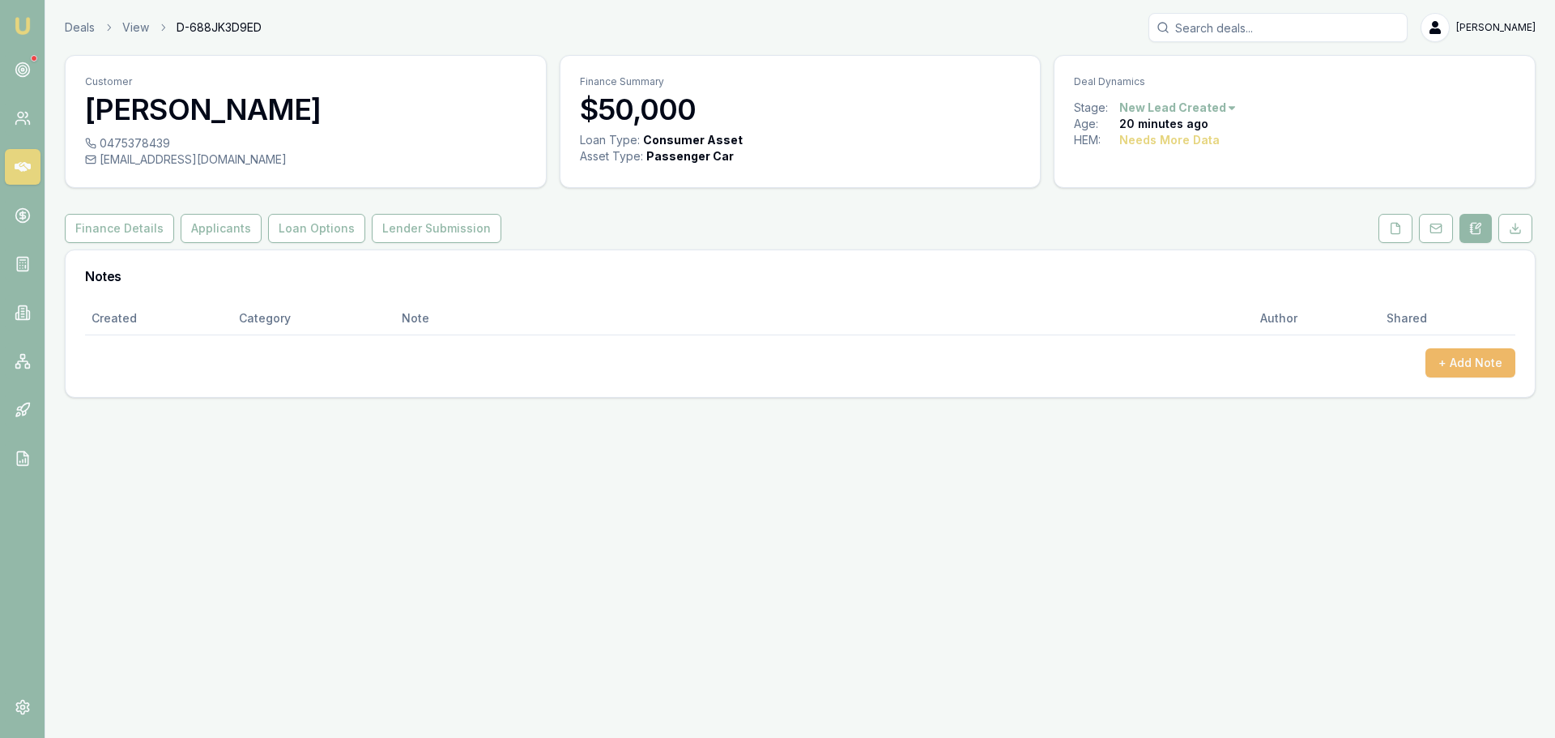
click at [1486, 361] on button "+ Add Note" at bounding box center [1471, 362] width 90 height 29
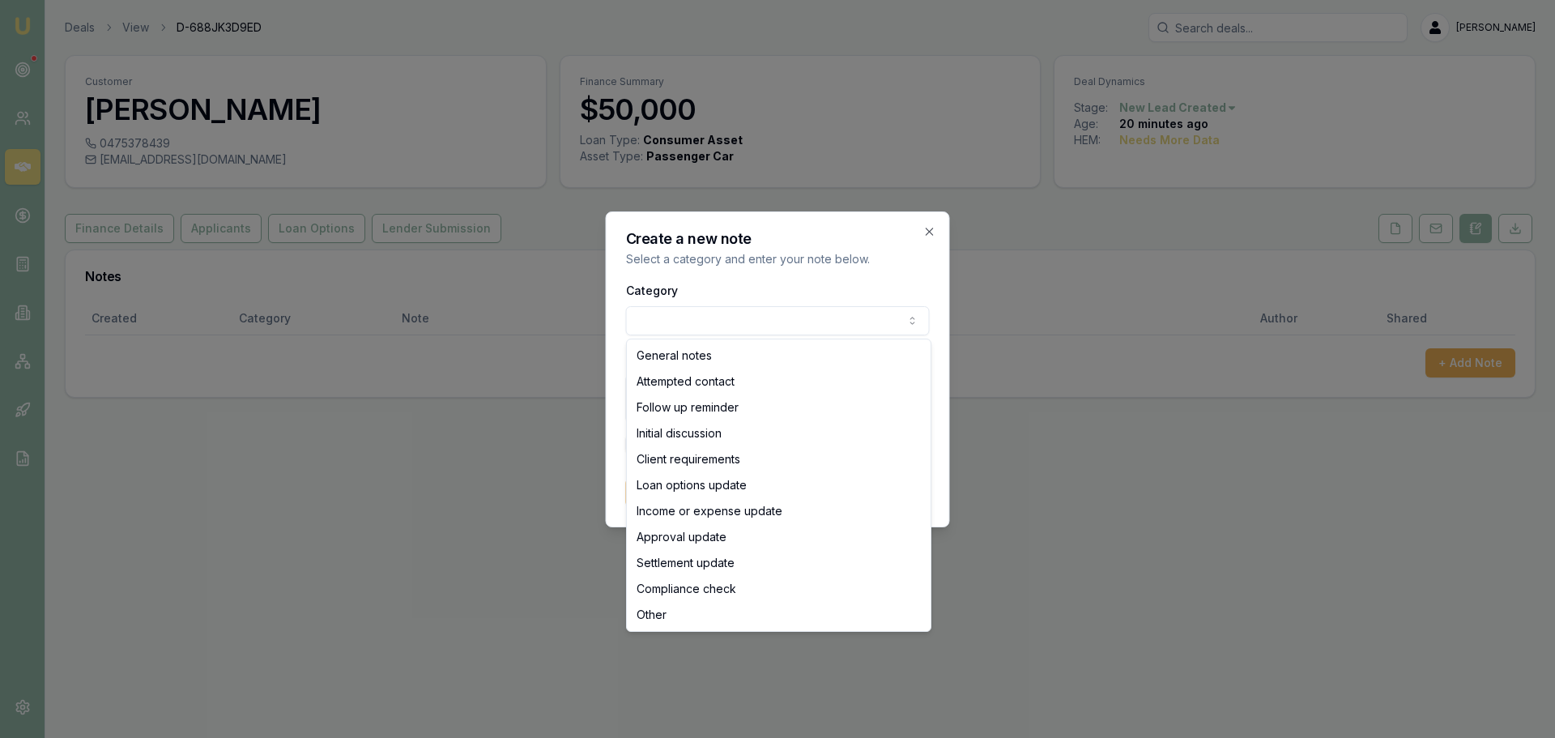
click at [797, 329] on body "Emu Broker Deals View D-688JK3D9ED Erin Shield Toggle Menu Customer Jayden Trip…" at bounding box center [777, 369] width 1555 height 738
click at [728, 322] on body "Emu Broker Deals View D-688JK3D9ED Erin Shield Toggle Menu Customer Jayden Trip…" at bounding box center [777, 369] width 1555 height 738
select select "ATTEMPTED_CONTACT"
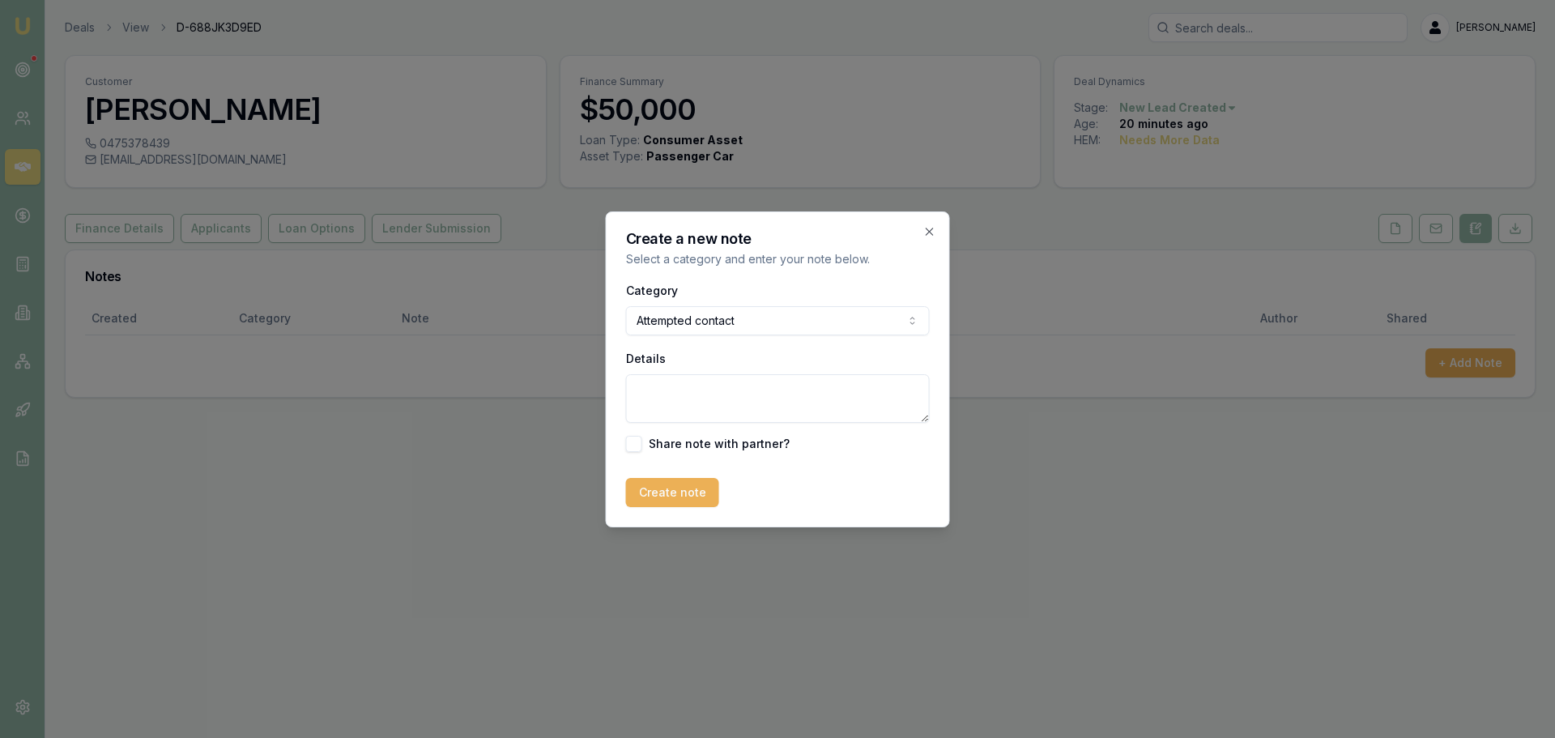
click at [701, 388] on textarea "Details" at bounding box center [778, 398] width 304 height 49
type textarea "Sent intro text"
click at [661, 489] on button "Create note" at bounding box center [672, 492] width 93 height 29
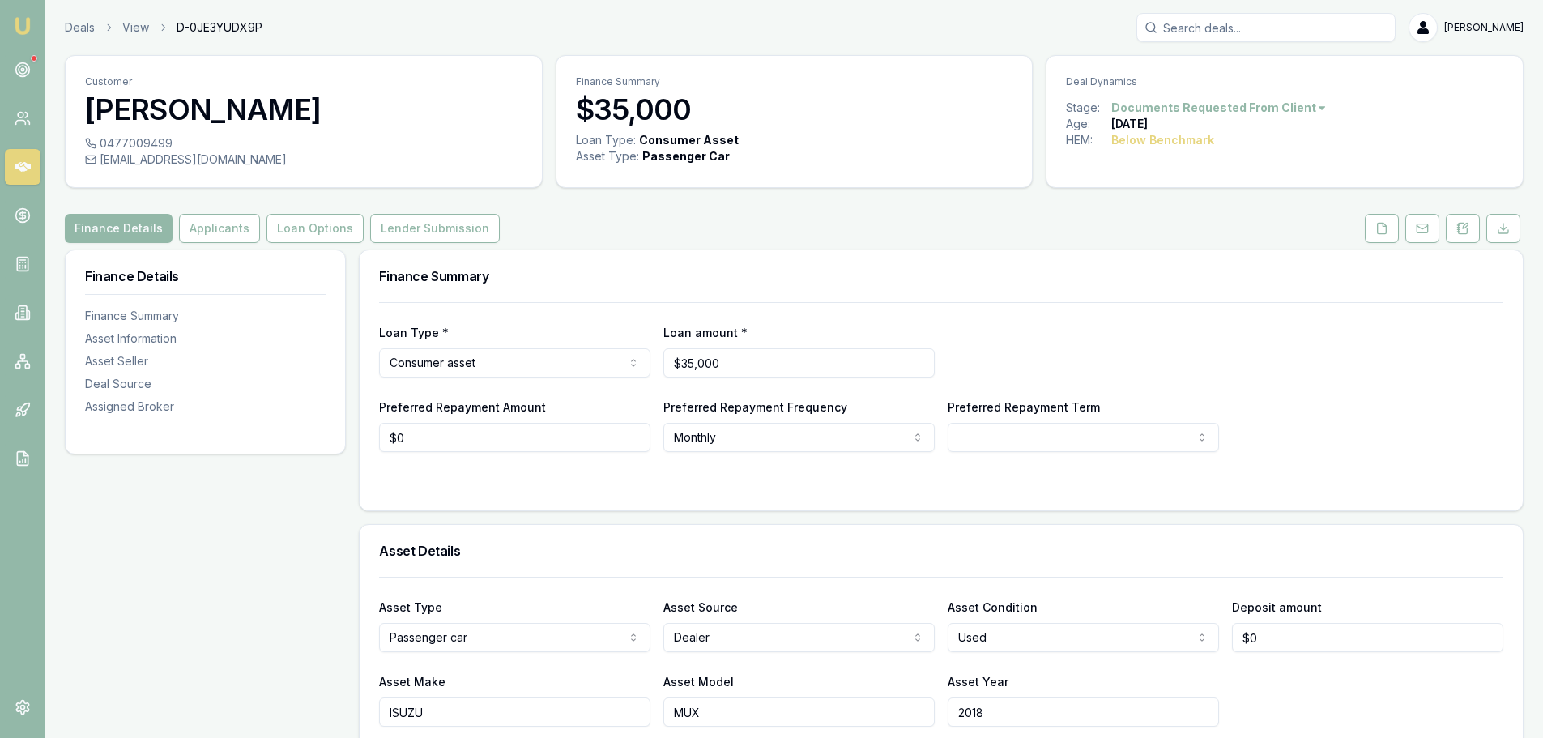
click at [737, 252] on div "Finance Summary" at bounding box center [941, 276] width 1163 height 52
